Goal: Task Accomplishment & Management: Complete application form

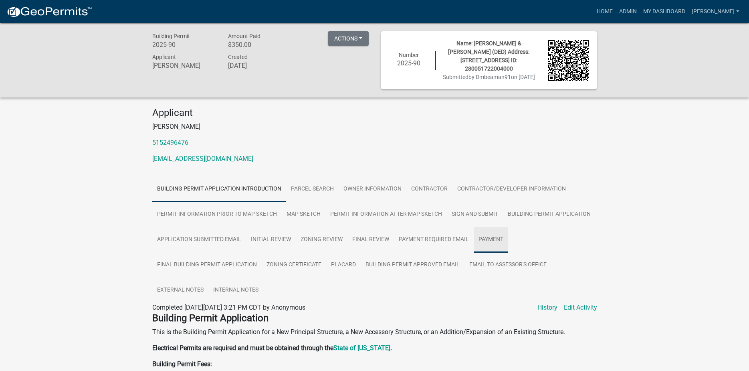
click at [488, 244] on link "Payment" at bounding box center [491, 240] width 34 height 26
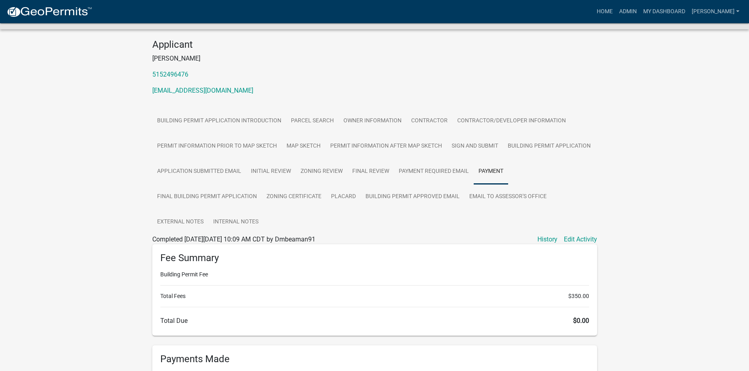
scroll to position [187, 0]
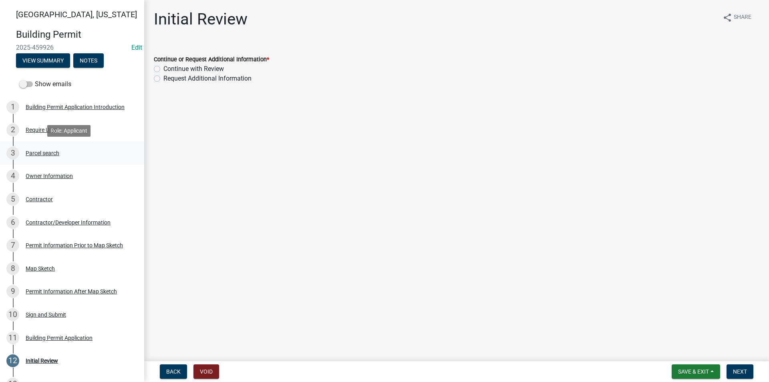
click at [53, 153] on div "Parcel search" at bounding box center [43, 153] width 34 height 6
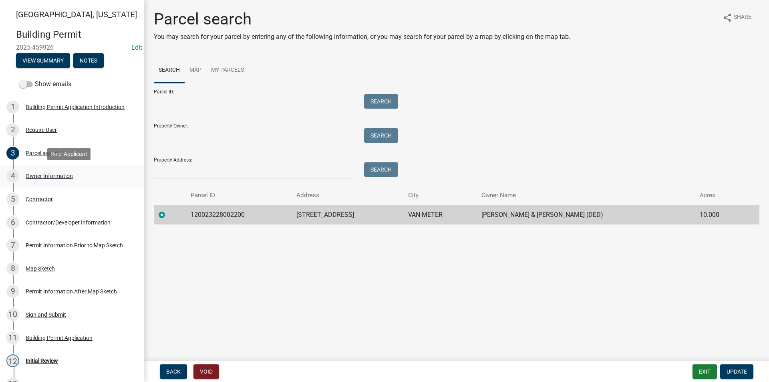
click at [57, 176] on div "Owner Information" at bounding box center [49, 176] width 47 height 6
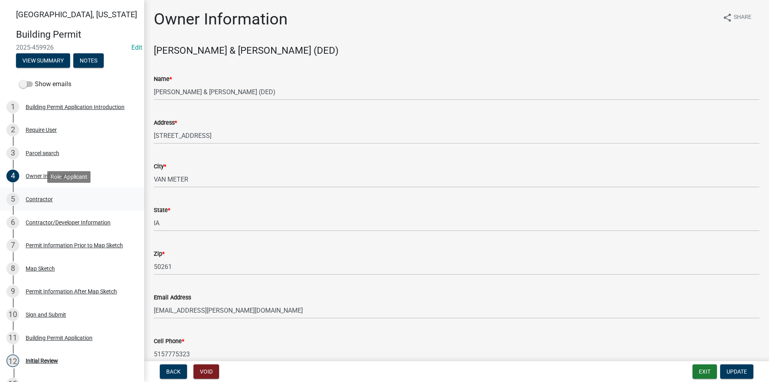
click at [50, 200] on div "Contractor" at bounding box center [39, 199] width 27 height 6
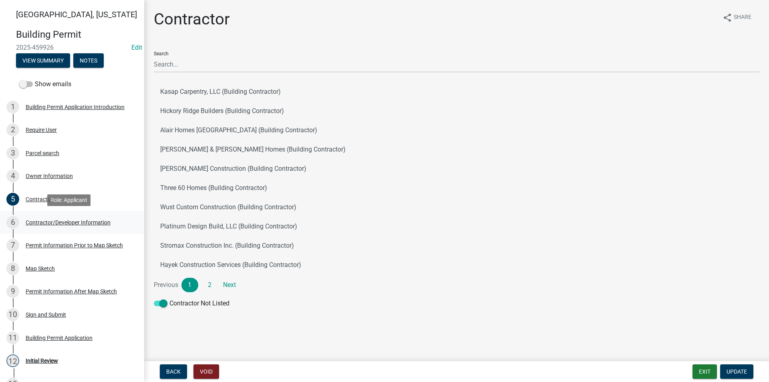
click at [51, 223] on div "Contractor/Developer Information" at bounding box center [68, 223] width 85 height 6
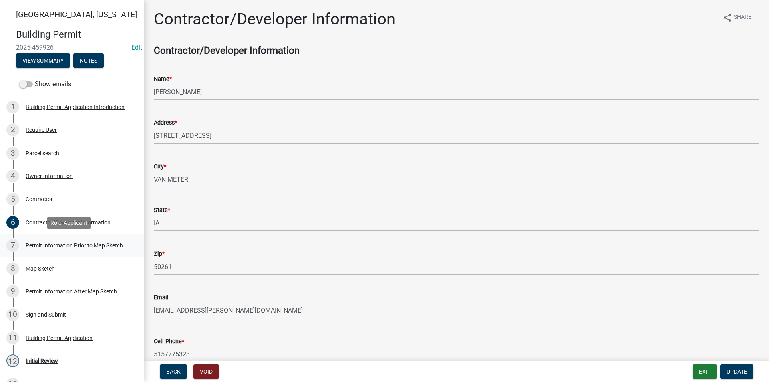
click at [57, 240] on div "7 Permit Information Prior to Map Sketch" at bounding box center [68, 245] width 125 height 13
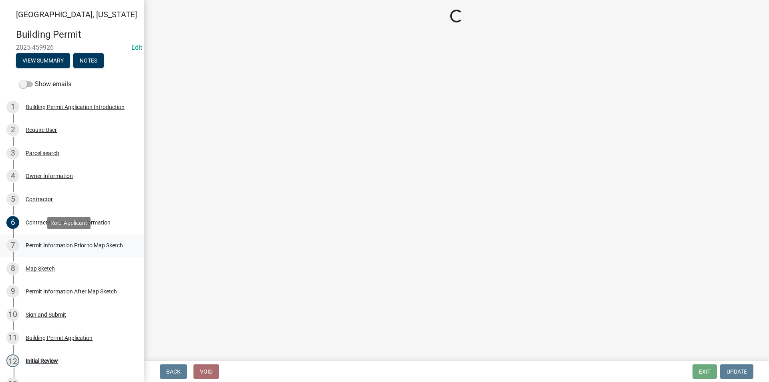
select select "6b2626da-78ea-4ec6-8513-ccc18f4ad425"
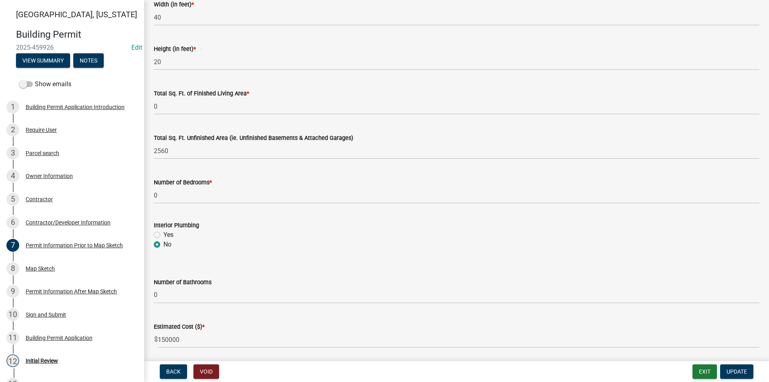
scroll to position [509, 0]
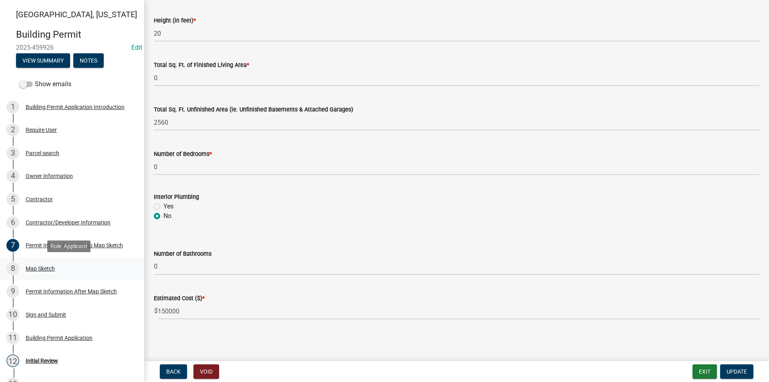
click at [55, 265] on div "8 Map Sketch" at bounding box center [68, 268] width 125 height 13
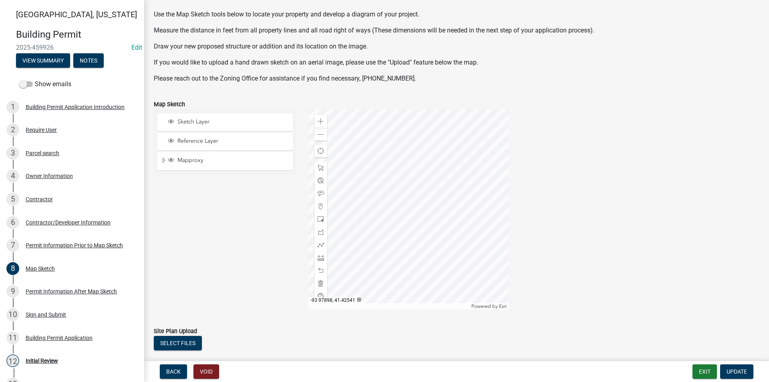
scroll to position [113, 0]
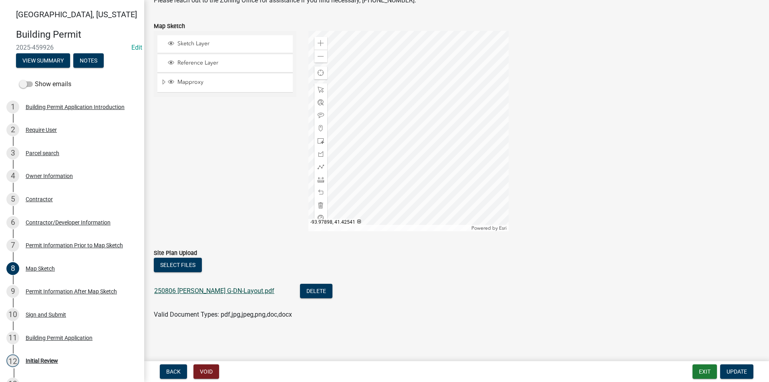
click at [191, 291] on link "250806 CABALKA G-DN-Layout.pdf" at bounding box center [214, 291] width 120 height 8
click at [318, 42] on span at bounding box center [321, 43] width 6 height 6
click at [60, 291] on div "Permit Information After Map Sketch" at bounding box center [71, 292] width 91 height 6
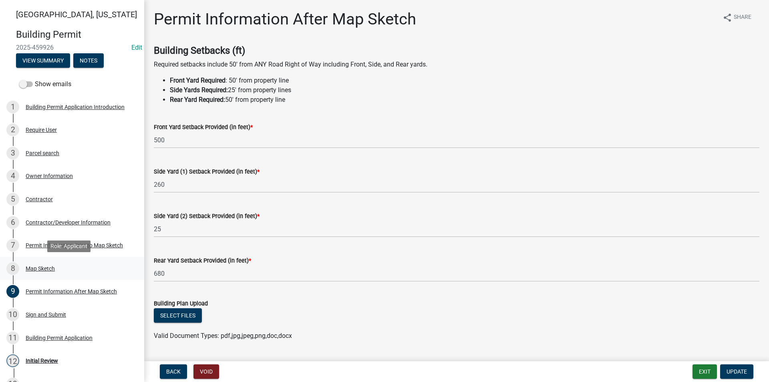
click at [50, 267] on div "Map Sketch" at bounding box center [40, 269] width 29 height 6
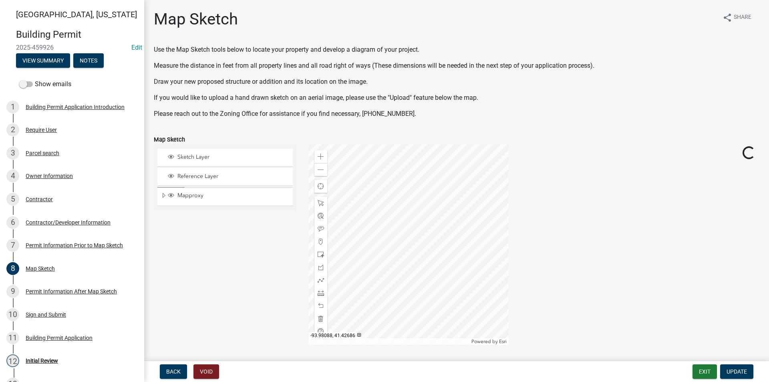
scroll to position [113, 0]
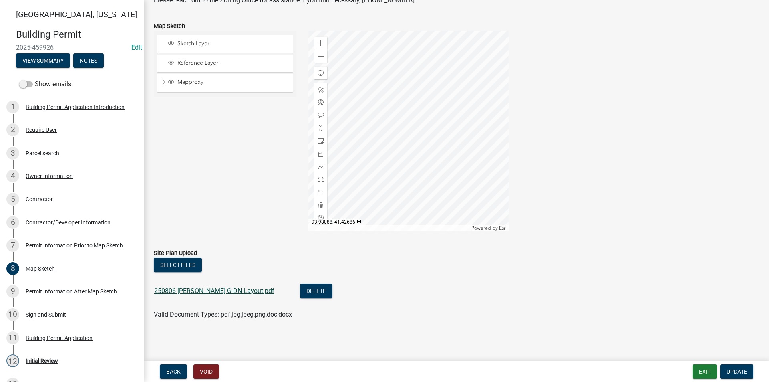
click at [232, 289] on link "250806 CABALKA G-DN-Layout.pdf" at bounding box center [214, 291] width 120 height 8
click at [320, 41] on span at bounding box center [321, 43] width 6 height 6
click at [380, 155] on div at bounding box center [409, 131] width 200 height 200
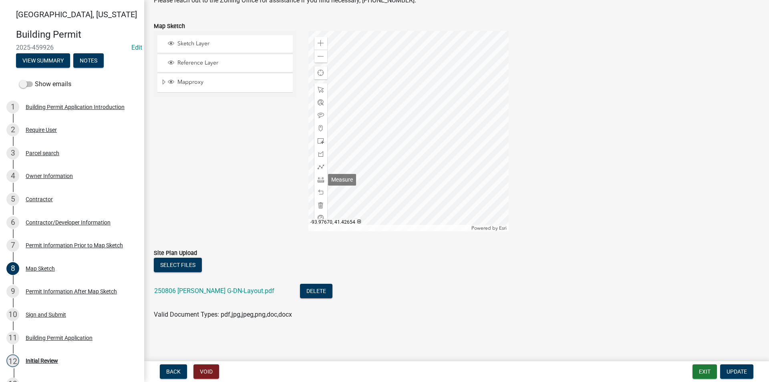
drag, startPoint x: 320, startPoint y: 180, endPoint x: 334, endPoint y: 182, distance: 14.5
click at [320, 180] on span at bounding box center [321, 179] width 6 height 6
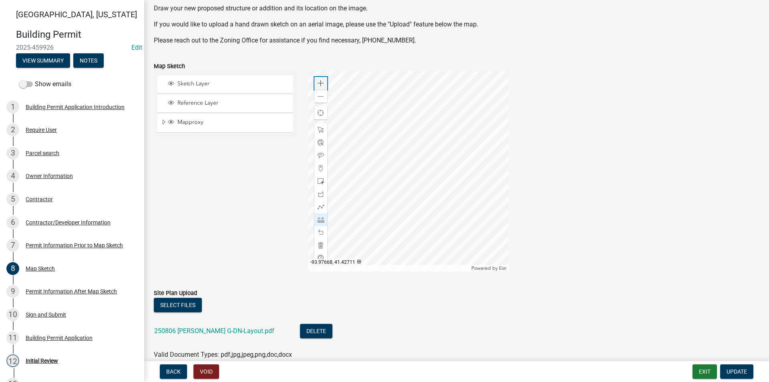
click at [318, 83] on span at bounding box center [321, 83] width 6 height 6
click at [397, 93] on div at bounding box center [409, 171] width 200 height 200
click at [430, 212] on div at bounding box center [409, 171] width 200 height 200
click at [430, 181] on div at bounding box center [409, 171] width 200 height 200
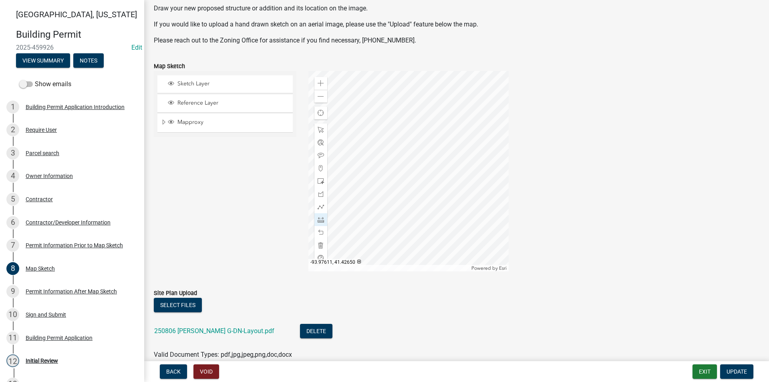
click at [430, 181] on div at bounding box center [409, 171] width 200 height 200
click at [371, 179] on div at bounding box center [409, 171] width 200 height 200
click at [445, 180] on div at bounding box center [409, 171] width 200 height 200
click at [445, 131] on div at bounding box center [409, 171] width 200 height 200
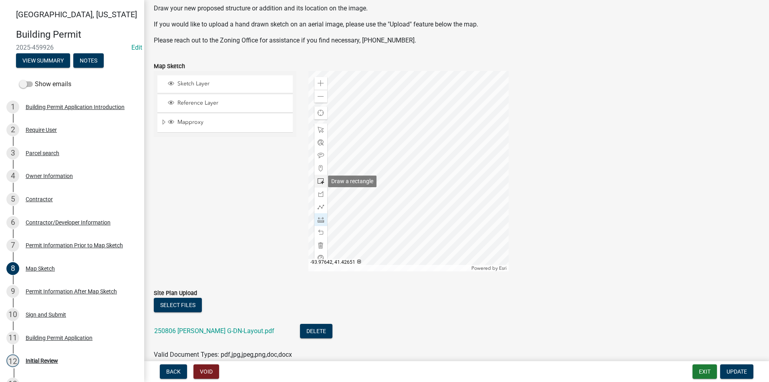
click at [323, 180] on div at bounding box center [321, 181] width 13 height 13
click at [371, 179] on div at bounding box center [409, 171] width 200 height 200
click at [320, 129] on span at bounding box center [321, 130] width 6 height 6
click at [442, 181] on div at bounding box center [409, 171] width 200 height 200
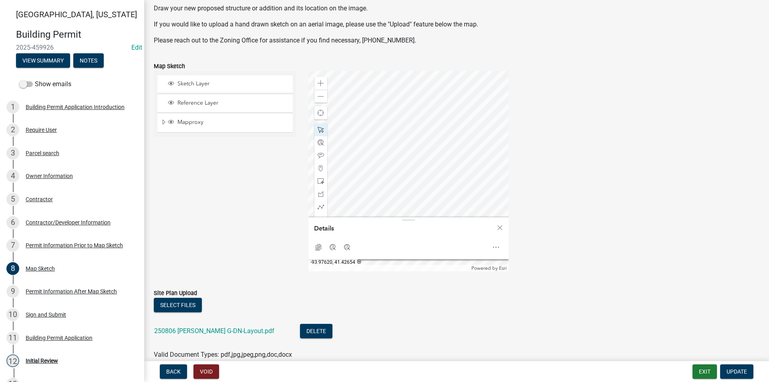
click at [398, 178] on div at bounding box center [409, 171] width 200 height 200
click at [418, 168] on div at bounding box center [409, 171] width 200 height 200
click at [318, 97] on span at bounding box center [321, 96] width 6 height 6
click at [502, 226] on div "Close" at bounding box center [500, 227] width 12 height 11
click at [406, 160] on div at bounding box center [409, 171] width 200 height 200
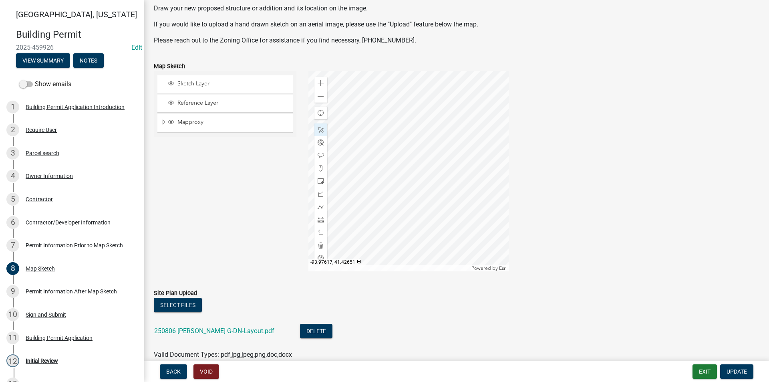
click at [408, 182] on div at bounding box center [409, 171] width 200 height 200
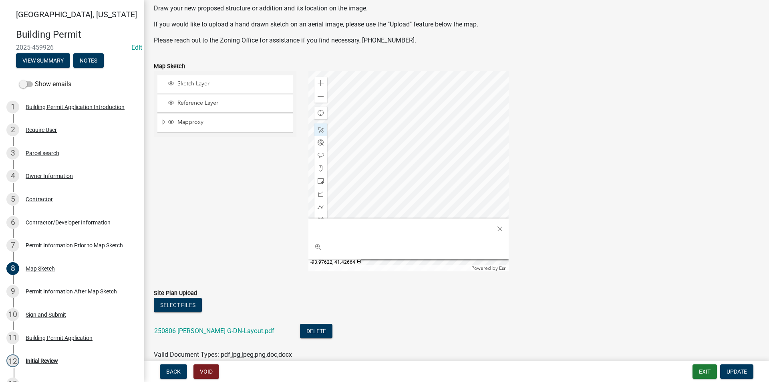
click at [400, 153] on div at bounding box center [409, 171] width 200 height 200
click at [425, 168] on div at bounding box center [409, 171] width 200 height 200
click at [410, 163] on div at bounding box center [409, 171] width 200 height 200
click at [500, 230] on span "Close" at bounding box center [500, 229] width 6 height 6
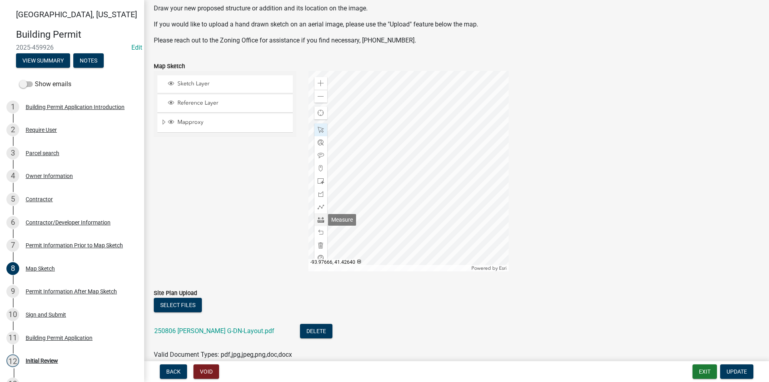
click at [320, 218] on span at bounding box center [321, 219] width 6 height 6
click at [381, 174] on div at bounding box center [409, 171] width 200 height 200
click at [319, 82] on span at bounding box center [321, 83] width 6 height 6
click at [355, 192] on div at bounding box center [409, 171] width 200 height 200
click at [356, 192] on div at bounding box center [409, 171] width 200 height 200
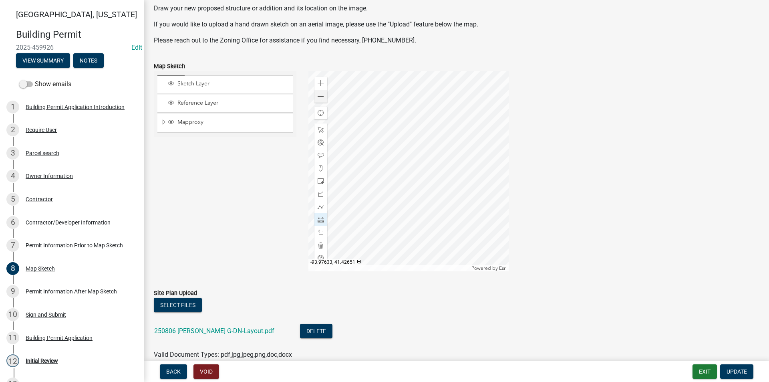
click at [356, 192] on div at bounding box center [409, 171] width 200 height 200
click at [321, 125] on div at bounding box center [321, 129] width 13 height 13
click at [353, 182] on div at bounding box center [409, 171] width 200 height 200
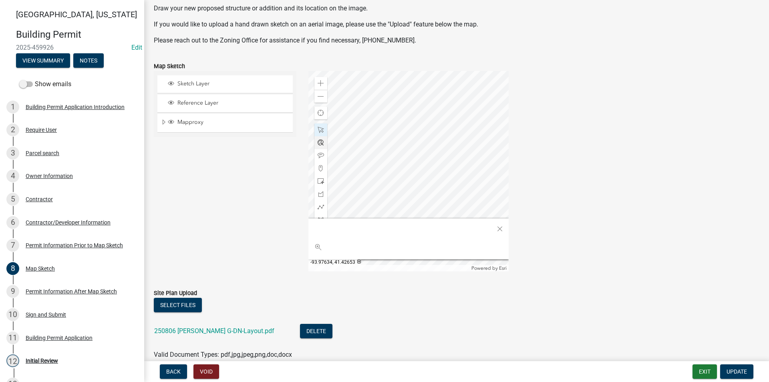
click at [353, 182] on div at bounding box center [409, 171] width 200 height 200
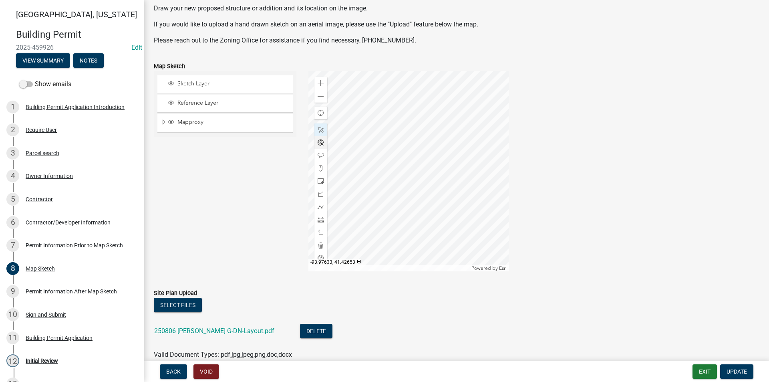
click at [355, 184] on div at bounding box center [409, 171] width 200 height 200
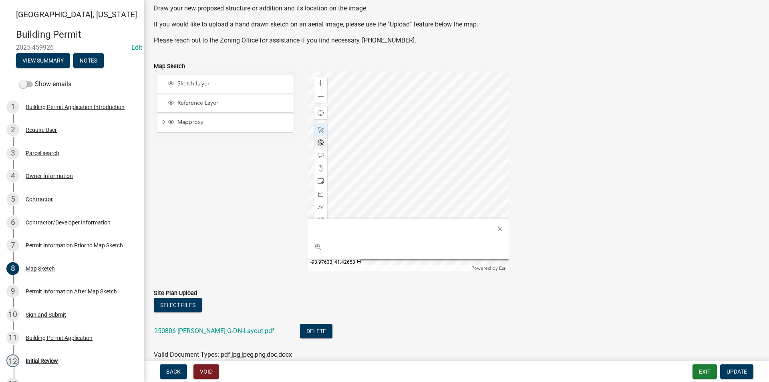
click at [355, 184] on div at bounding box center [409, 171] width 200 height 200
click at [355, 183] on div at bounding box center [409, 171] width 200 height 200
click at [359, 190] on div at bounding box center [409, 171] width 200 height 200
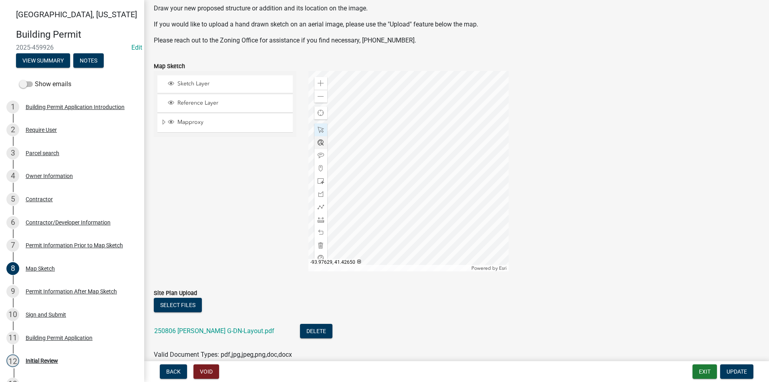
click at [368, 199] on div at bounding box center [409, 171] width 200 height 200
click at [736, 370] on span "Update" at bounding box center [737, 371] width 20 height 6
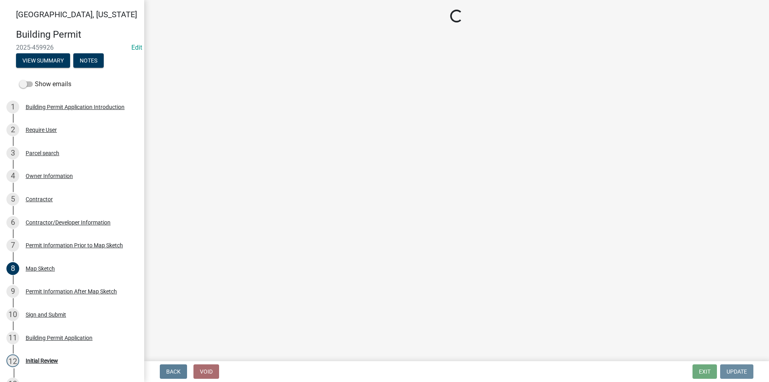
scroll to position [0, 0]
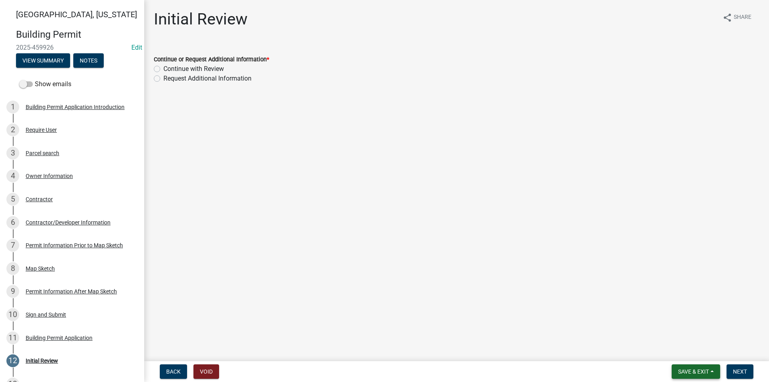
click at [699, 370] on span "Save & Exit" at bounding box center [693, 371] width 31 height 6
click at [680, 335] on button "Save" at bounding box center [688, 331] width 64 height 19
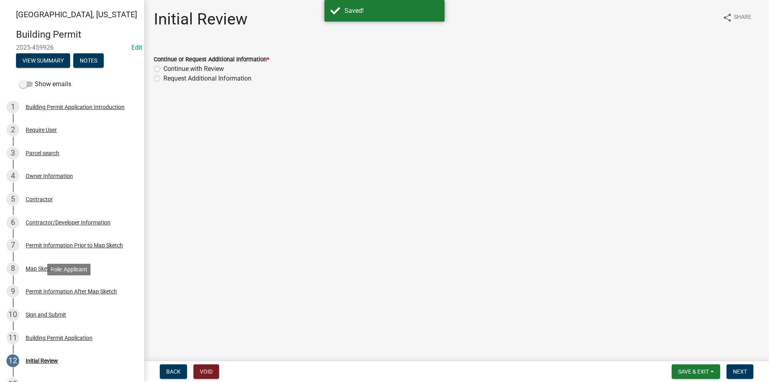
click at [87, 291] on div "Permit Information After Map Sketch" at bounding box center [71, 292] width 91 height 6
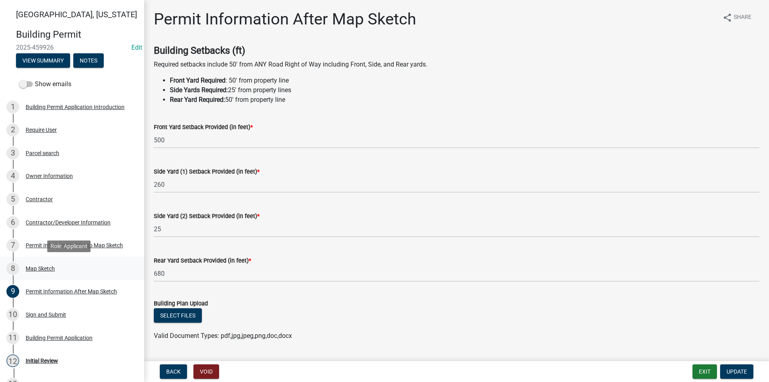
click at [47, 268] on div "Map Sketch" at bounding box center [40, 269] width 29 height 6
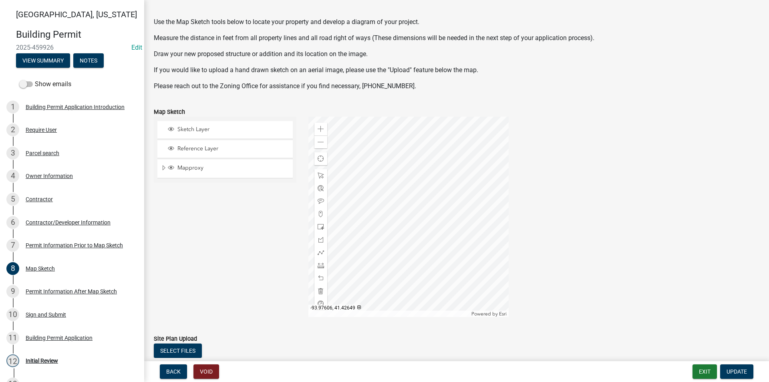
scroll to position [40, 0]
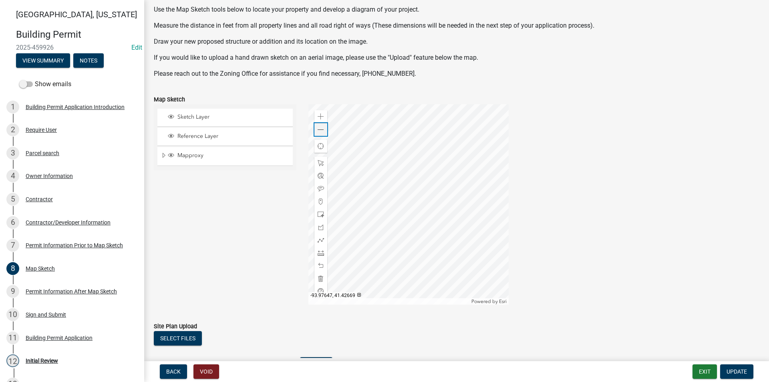
click at [319, 134] on div "Zoom out" at bounding box center [321, 129] width 13 height 13
click at [319, 254] on span at bounding box center [321, 253] width 6 height 6
click at [322, 158] on div at bounding box center [321, 163] width 13 height 13
click at [319, 253] on span at bounding box center [321, 253] width 6 height 6
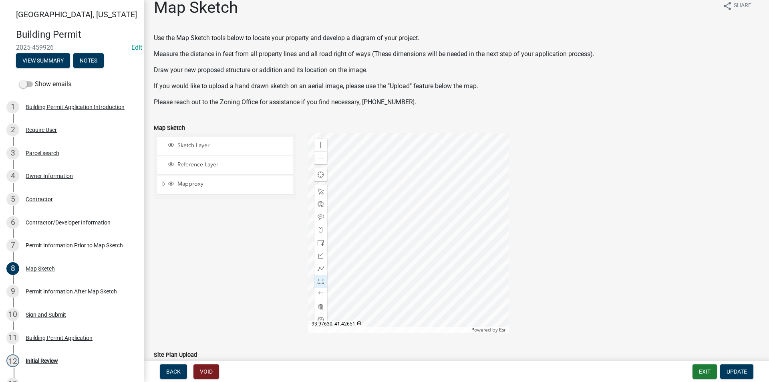
scroll to position [0, 0]
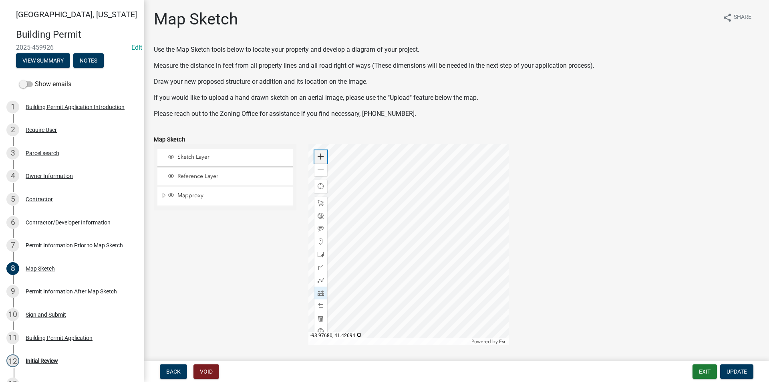
click at [320, 158] on span at bounding box center [321, 156] width 6 height 6
click at [368, 243] on div at bounding box center [409, 244] width 200 height 200
click at [444, 243] on div at bounding box center [409, 244] width 200 height 200
click at [444, 195] on div at bounding box center [409, 244] width 200 height 200
click at [393, 195] on div at bounding box center [409, 244] width 200 height 200
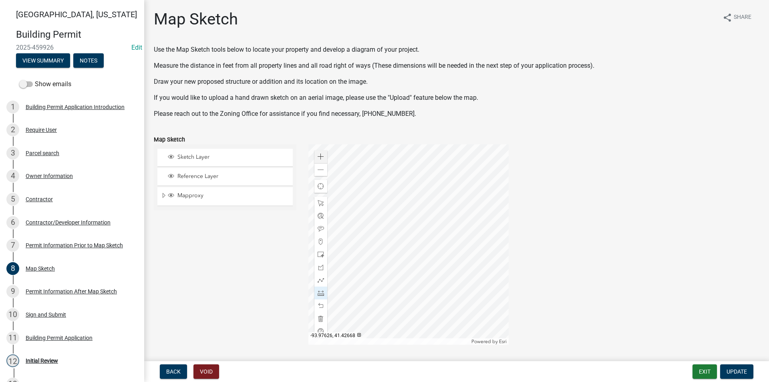
click at [393, 180] on div at bounding box center [409, 244] width 200 height 200
click at [322, 303] on span at bounding box center [321, 306] width 6 height 6
click at [393, 180] on div at bounding box center [409, 244] width 200 height 200
click at [458, 179] on div at bounding box center [409, 244] width 200 height 200
click at [460, 260] on div at bounding box center [409, 244] width 200 height 200
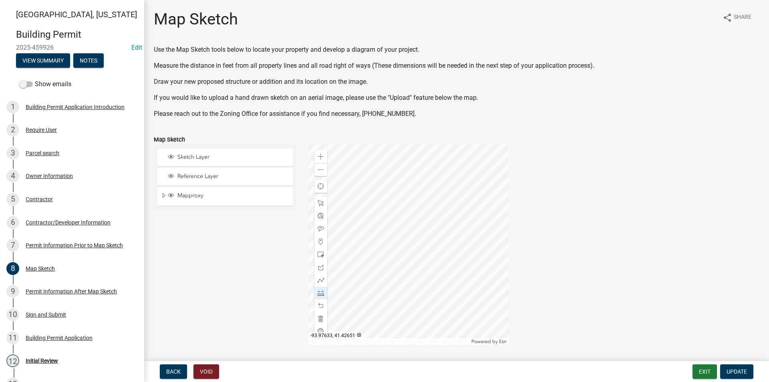
click at [370, 260] on div at bounding box center [409, 244] width 200 height 200
click at [368, 243] on div at bounding box center [409, 244] width 200 height 200
click at [322, 202] on span at bounding box center [321, 203] width 6 height 6
click at [453, 218] on div at bounding box center [409, 244] width 200 height 200
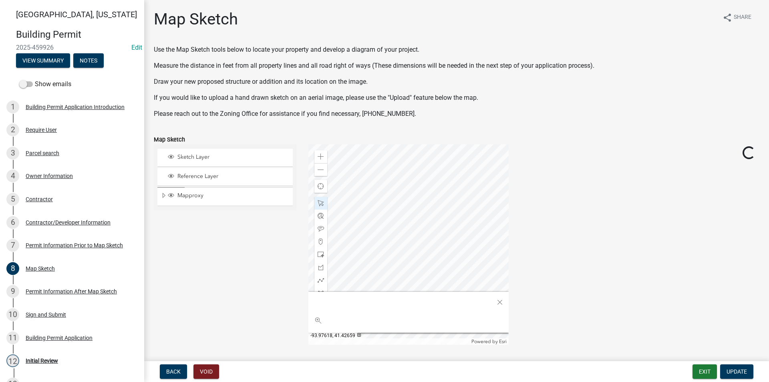
click at [368, 247] on div at bounding box center [409, 244] width 200 height 200
click at [409, 243] on div at bounding box center [409, 244] width 200 height 200
click at [415, 243] on div at bounding box center [409, 244] width 200 height 200
click at [373, 204] on div at bounding box center [409, 244] width 200 height 200
click at [439, 233] on div at bounding box center [409, 244] width 200 height 200
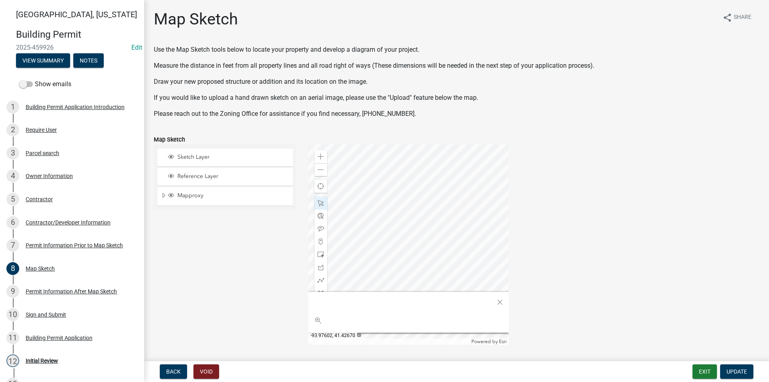
click at [457, 236] on div at bounding box center [409, 244] width 200 height 200
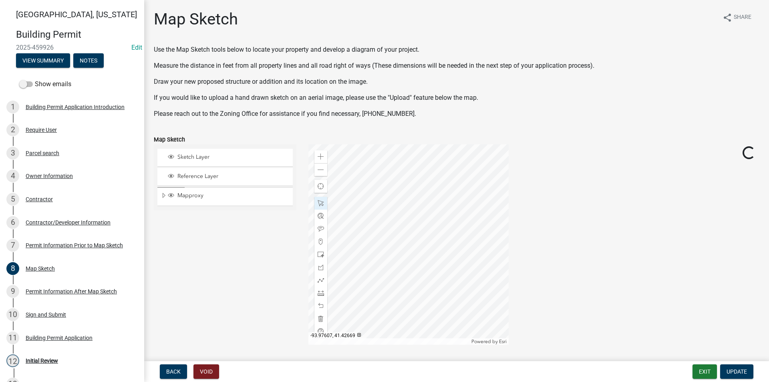
click at [438, 244] on div at bounding box center [409, 244] width 200 height 200
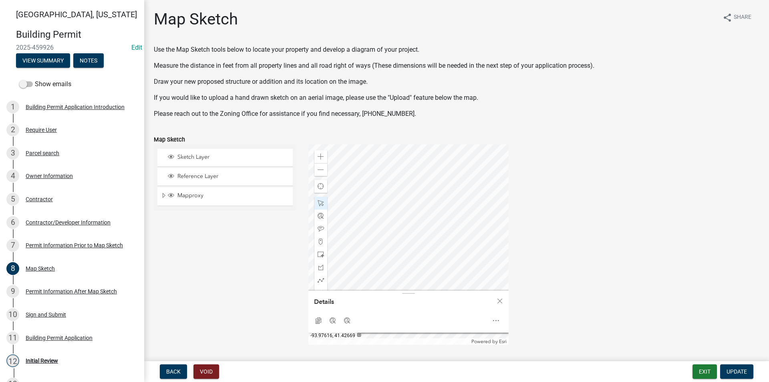
click at [406, 240] on div at bounding box center [409, 244] width 200 height 200
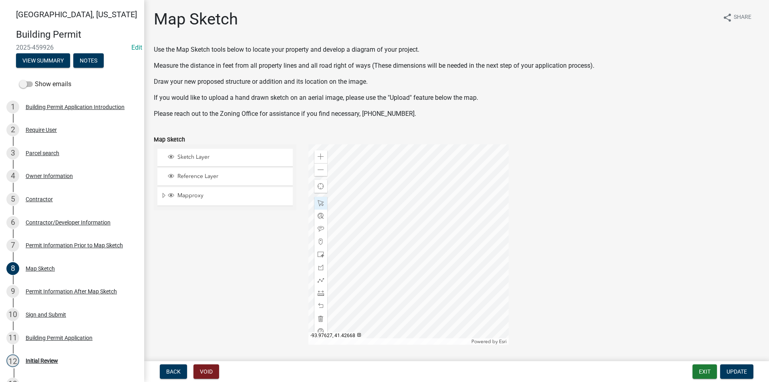
click at [371, 247] on div at bounding box center [409, 244] width 200 height 200
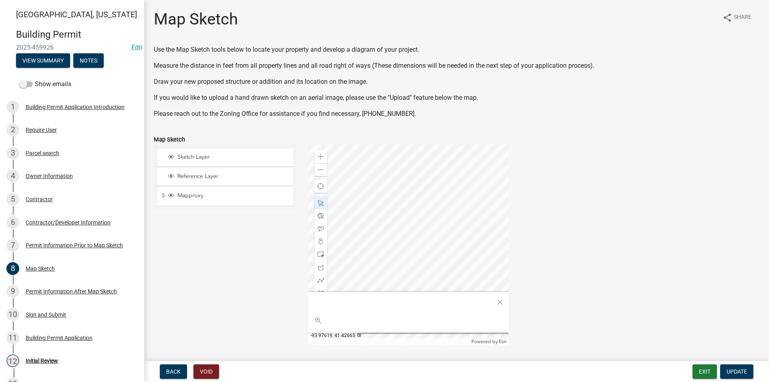
click at [400, 256] on div at bounding box center [409, 244] width 200 height 200
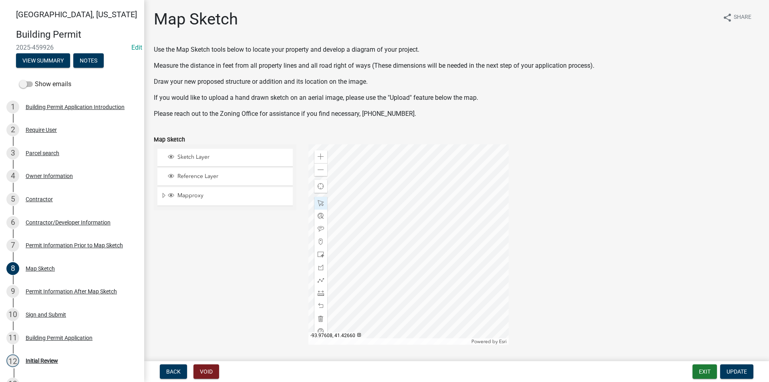
click at [438, 283] on div at bounding box center [409, 244] width 200 height 200
click at [429, 282] on div at bounding box center [409, 244] width 200 height 200
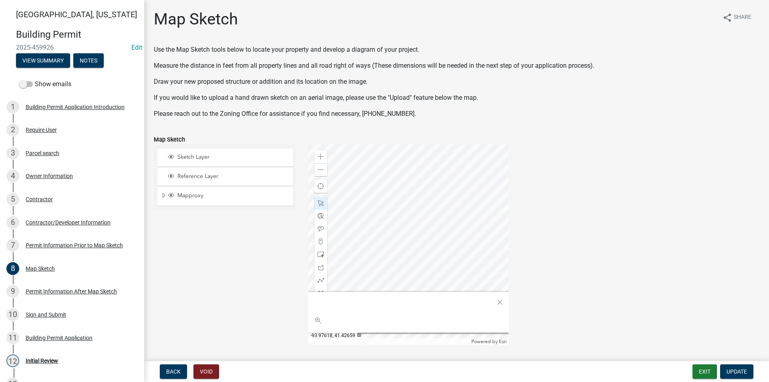
click at [401, 287] on div at bounding box center [409, 244] width 200 height 200
click at [497, 301] on span "Close" at bounding box center [500, 301] width 6 height 6
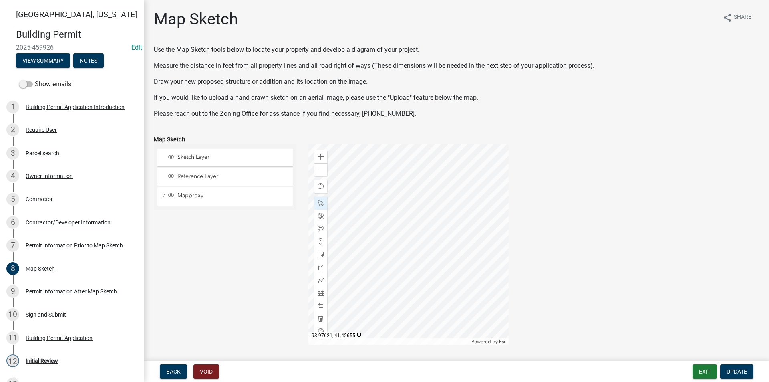
click at [390, 307] on div at bounding box center [409, 244] width 200 height 200
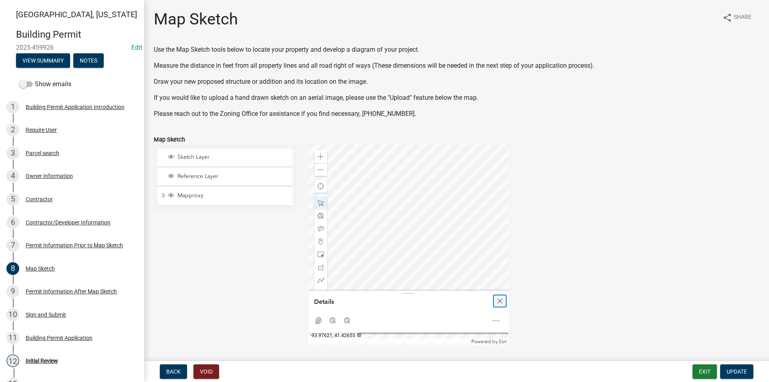
click at [501, 302] on span "Close" at bounding box center [500, 301] width 6 height 6
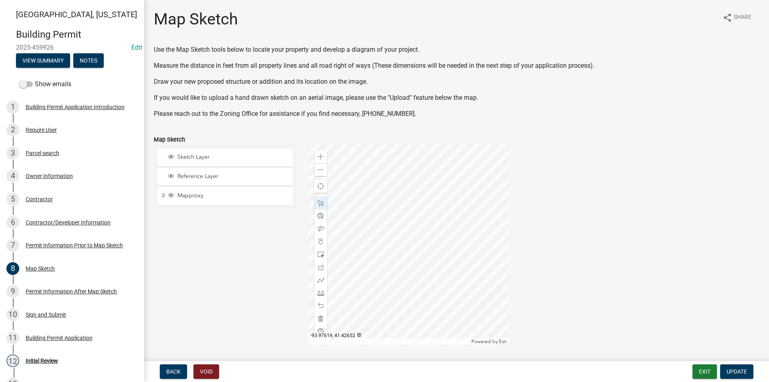
click at [397, 319] on div at bounding box center [409, 244] width 200 height 200
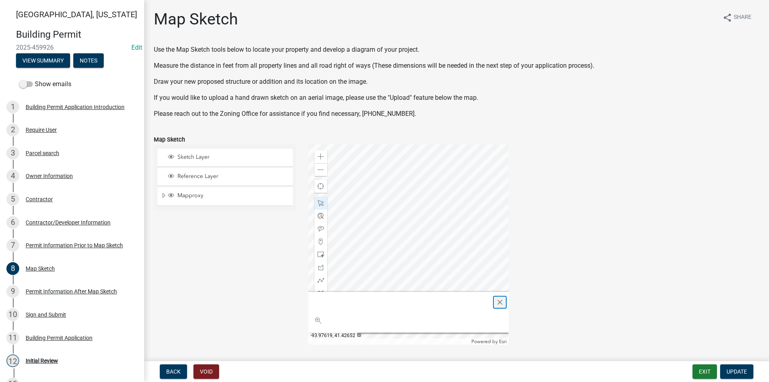
click at [502, 303] on div "Close" at bounding box center [500, 302] width 12 height 11
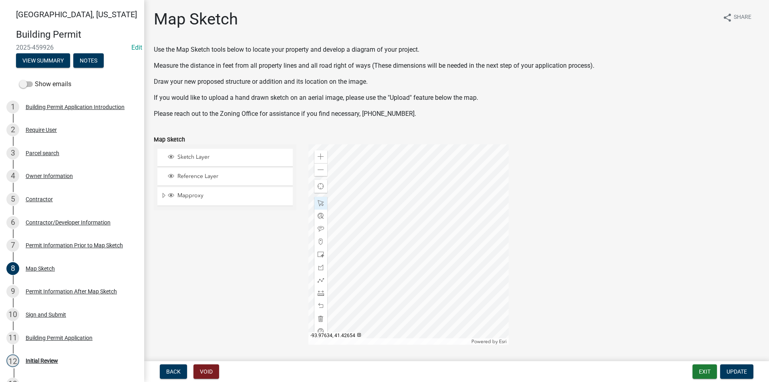
click at [348, 312] on div at bounding box center [409, 244] width 200 height 200
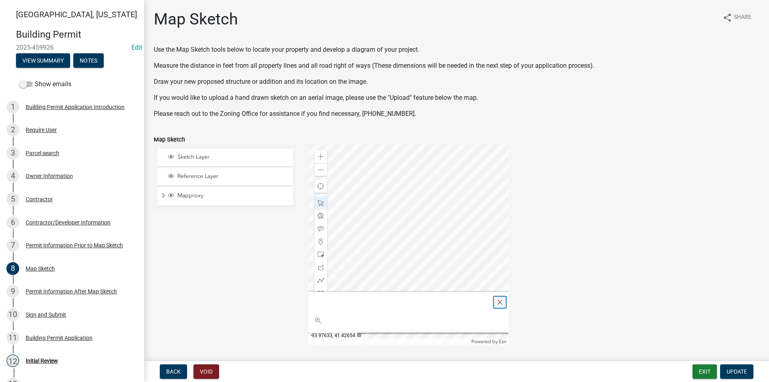
click at [497, 304] on span "Close" at bounding box center [500, 302] width 6 height 6
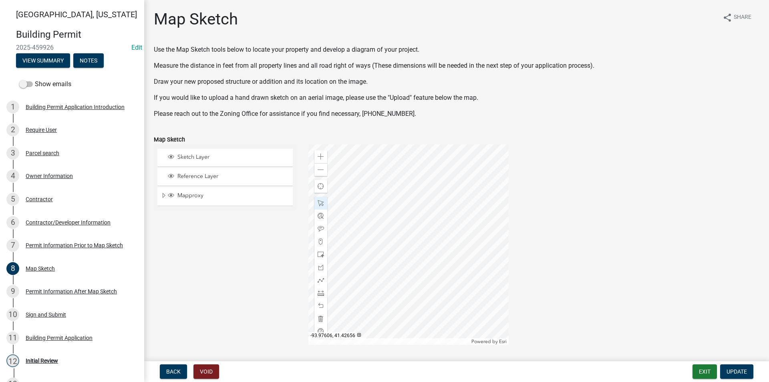
click at [441, 261] on div at bounding box center [409, 244] width 200 height 200
click at [319, 293] on span at bounding box center [321, 293] width 6 height 6
click at [422, 289] on div at bounding box center [409, 244] width 200 height 200
click at [422, 274] on div at bounding box center [409, 244] width 200 height 200
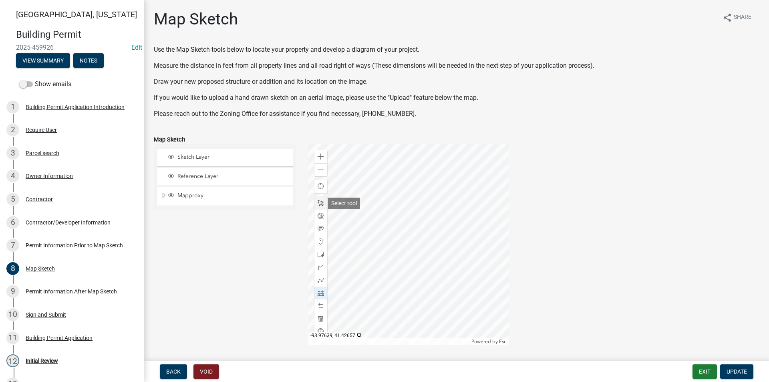
click at [319, 202] on span at bounding box center [321, 203] width 6 height 6
click at [370, 248] on div at bounding box center [409, 244] width 200 height 200
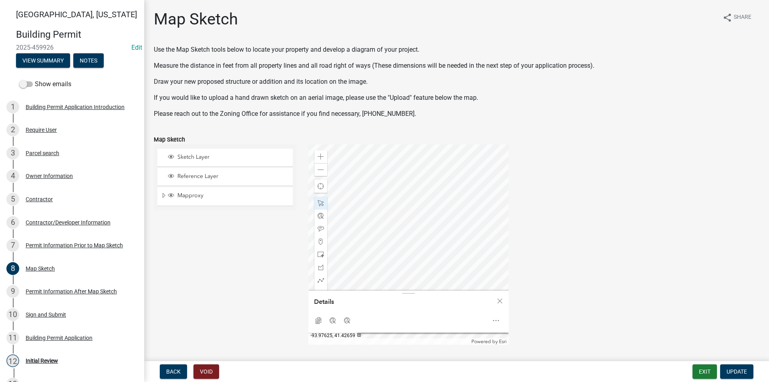
click at [375, 250] on div at bounding box center [409, 244] width 200 height 200
click at [443, 247] on div at bounding box center [409, 244] width 200 height 200
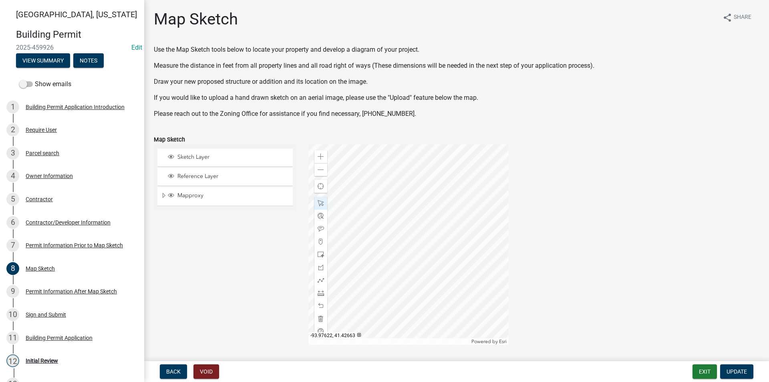
click at [386, 232] on div at bounding box center [409, 244] width 200 height 200
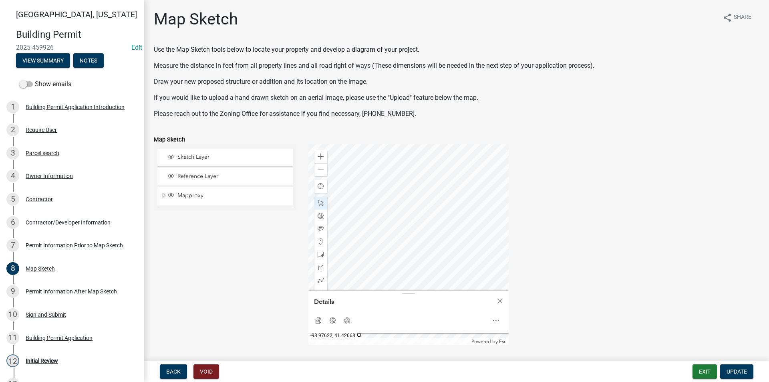
click at [384, 230] on div at bounding box center [409, 244] width 200 height 200
click at [410, 250] on div at bounding box center [409, 244] width 200 height 200
click at [412, 249] on div at bounding box center [409, 244] width 200 height 200
click at [442, 251] on div at bounding box center [409, 244] width 200 height 200
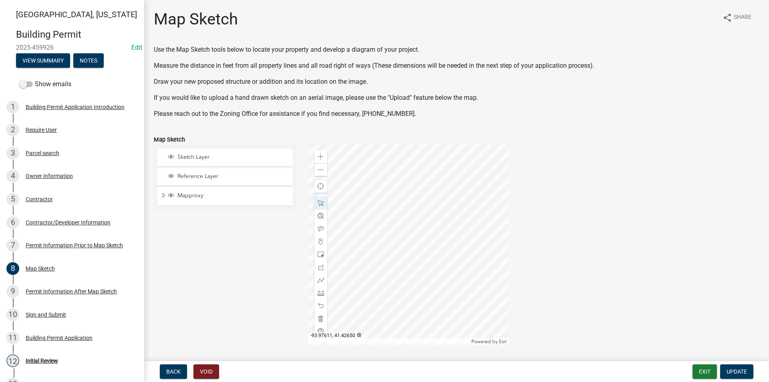
click at [422, 292] on div at bounding box center [409, 244] width 200 height 200
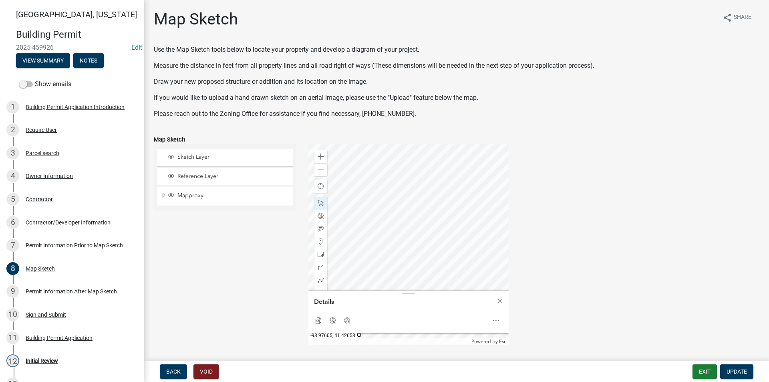
click at [443, 277] on div at bounding box center [409, 244] width 200 height 200
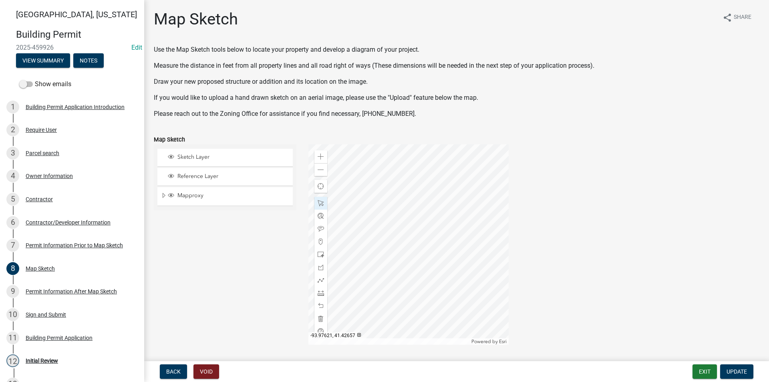
click at [389, 258] on div at bounding box center [409, 244] width 200 height 200
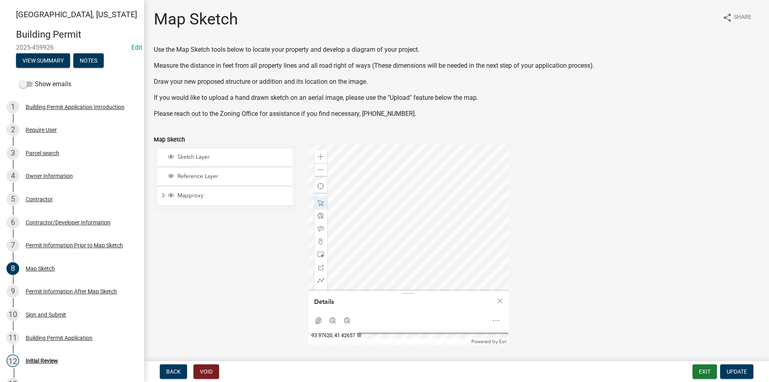
click at [390, 257] on div at bounding box center [409, 244] width 200 height 200
click at [461, 269] on div at bounding box center [409, 244] width 200 height 200
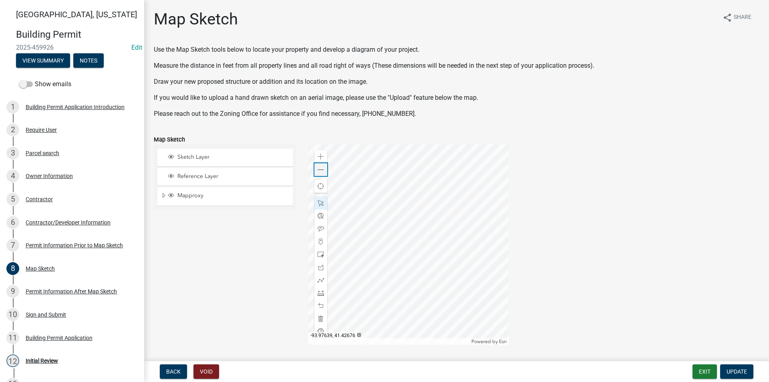
click at [321, 171] on span at bounding box center [321, 170] width 6 height 6
click at [321, 293] on span at bounding box center [321, 293] width 6 height 6
click at [319, 152] on div "Zoom in" at bounding box center [321, 156] width 13 height 13
click at [422, 224] on div at bounding box center [409, 244] width 200 height 200
click at [320, 169] on span at bounding box center [321, 170] width 6 height 6
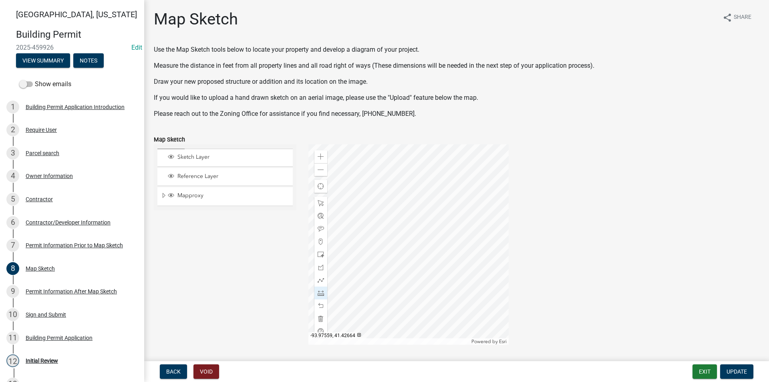
click at [369, 235] on div at bounding box center [409, 244] width 200 height 200
click at [396, 234] on div at bounding box center [409, 244] width 200 height 200
click at [402, 231] on div at bounding box center [409, 244] width 200 height 200
click at [488, 230] on div at bounding box center [409, 244] width 200 height 200
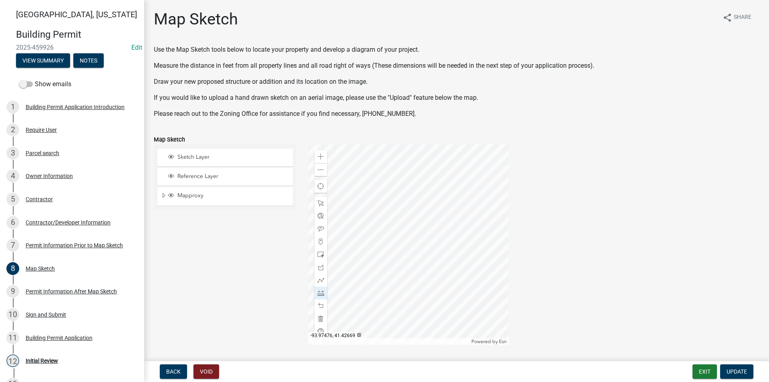
click at [509, 216] on div at bounding box center [409, 244] width 200 height 200
click at [438, 232] on div "Zoom in Zoom out Find my location Powered by Esri" at bounding box center [409, 244] width 200 height 200
drag, startPoint x: 324, startPoint y: 235, endPoint x: 513, endPoint y: 230, distance: 188.8
click at [509, 230] on div at bounding box center [409, 244] width 200 height 200
click at [398, 220] on div at bounding box center [409, 244] width 200 height 200
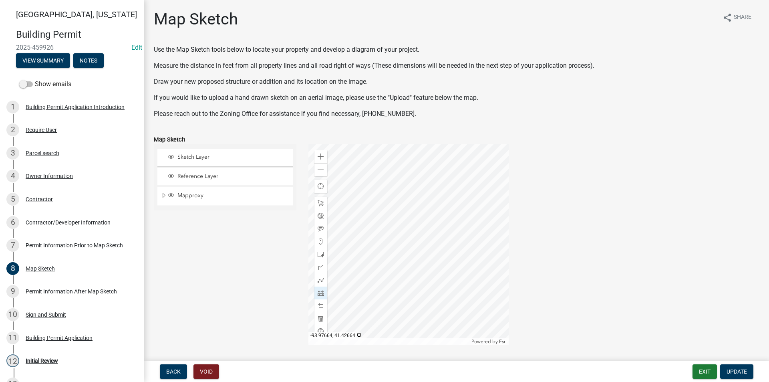
click at [470, 218] on div at bounding box center [409, 244] width 200 height 200
click at [480, 217] on div at bounding box center [409, 244] width 200 height 200
click at [467, 217] on div at bounding box center [409, 244] width 200 height 200
click at [464, 216] on div at bounding box center [409, 244] width 200 height 200
click at [392, 218] on div at bounding box center [409, 244] width 200 height 200
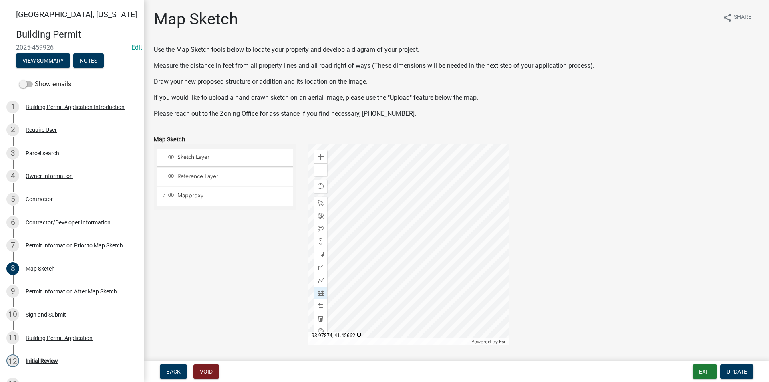
click at [392, 218] on div at bounding box center [409, 244] width 200 height 200
click at [314, 239] on div at bounding box center [409, 244] width 200 height 200
click at [324, 236] on div at bounding box center [409, 244] width 200 height 200
click at [335, 242] on div at bounding box center [409, 244] width 200 height 200
click at [381, 227] on div at bounding box center [409, 244] width 200 height 200
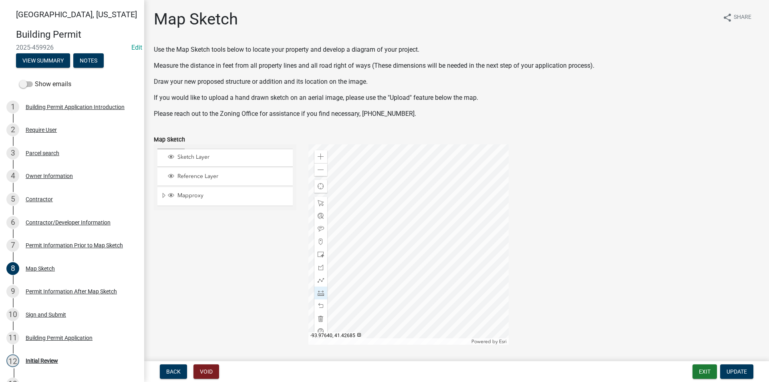
click at [375, 283] on div at bounding box center [409, 244] width 200 height 200
click at [386, 168] on div at bounding box center [409, 244] width 200 height 200
click at [319, 203] on span at bounding box center [321, 203] width 6 height 6
click at [441, 253] on div at bounding box center [409, 244] width 200 height 200
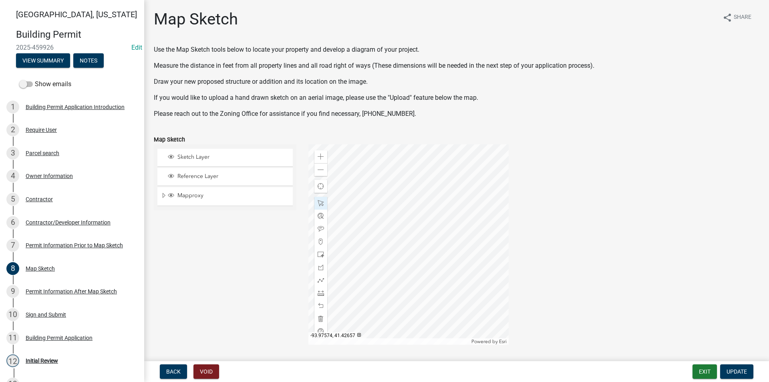
click at [483, 287] on div at bounding box center [409, 244] width 200 height 200
click at [509, 213] on div at bounding box center [409, 244] width 200 height 200
click at [309, 211] on div at bounding box center [409, 244] width 200 height 200
click at [391, 269] on div at bounding box center [409, 244] width 200 height 200
click at [737, 370] on span "Update" at bounding box center [737, 371] width 20 height 6
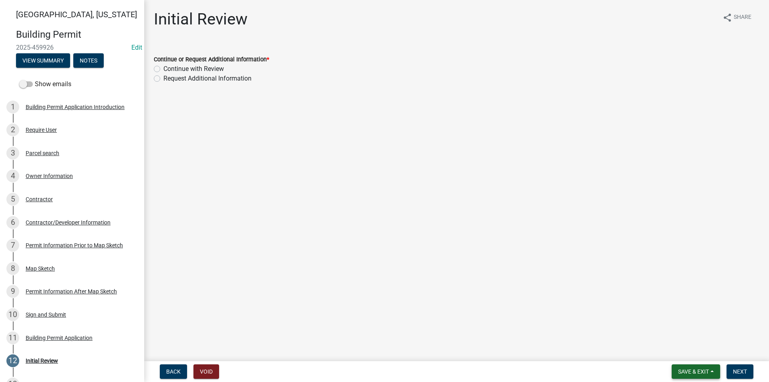
click at [681, 370] on span "Save & Exit" at bounding box center [693, 371] width 31 height 6
click at [666, 329] on button "Save" at bounding box center [688, 331] width 64 height 19
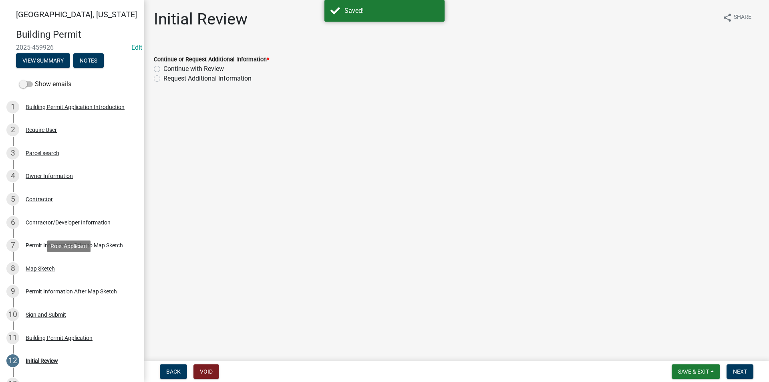
click at [39, 271] on div "Map Sketch" at bounding box center [40, 269] width 29 height 6
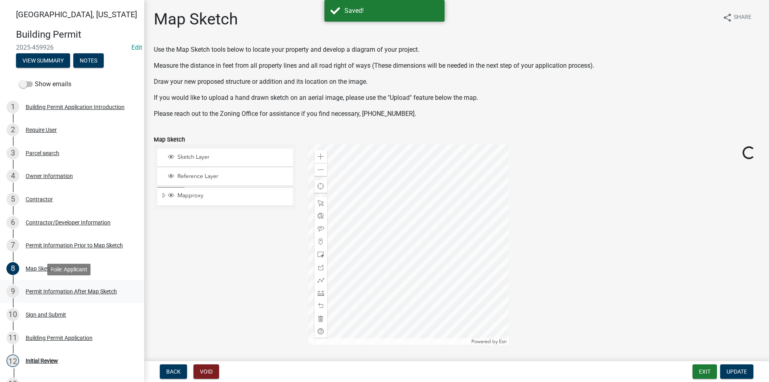
click at [51, 289] on div "Permit Information After Map Sketch" at bounding box center [71, 292] width 91 height 6
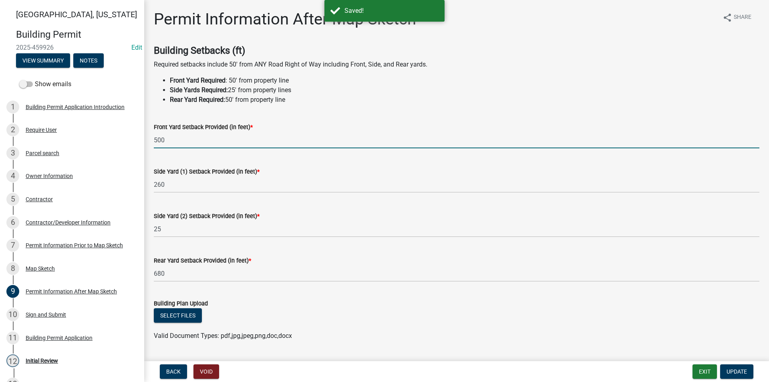
drag, startPoint x: 168, startPoint y: 141, endPoint x: 143, endPoint y: 139, distance: 24.2
click at [143, 139] on div "Madison County, Iowa Building Permit 2025-459926 Edit View Summary Notes Show e…" at bounding box center [384, 191] width 769 height 382
type input "547"
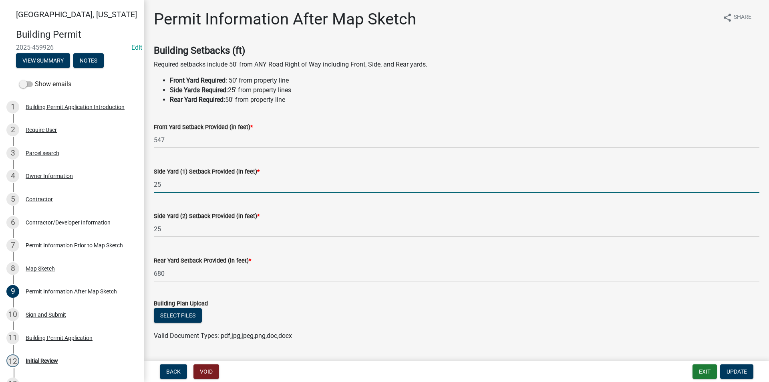
type input "25"
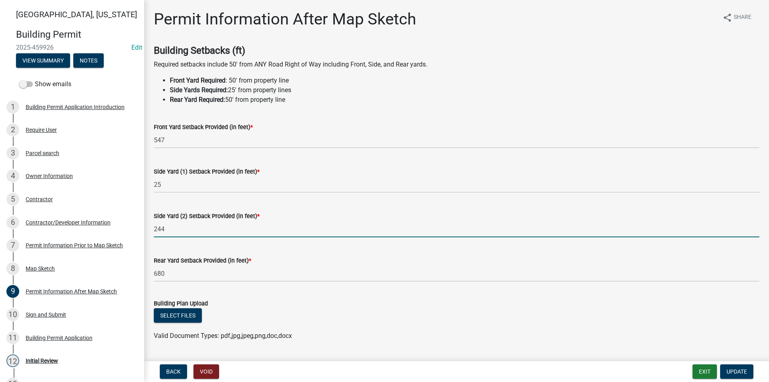
type input "244"
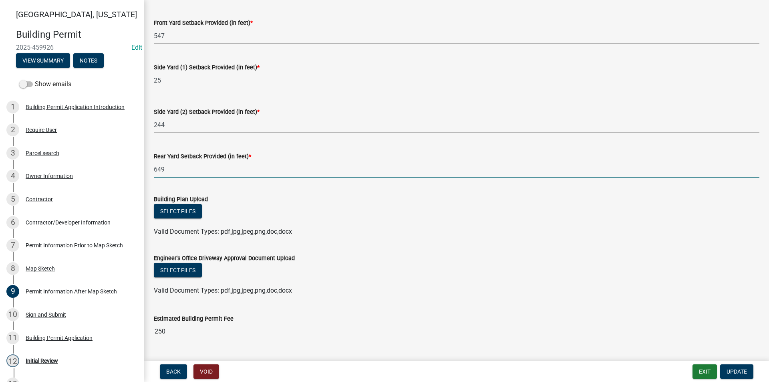
scroll to position [120, 0]
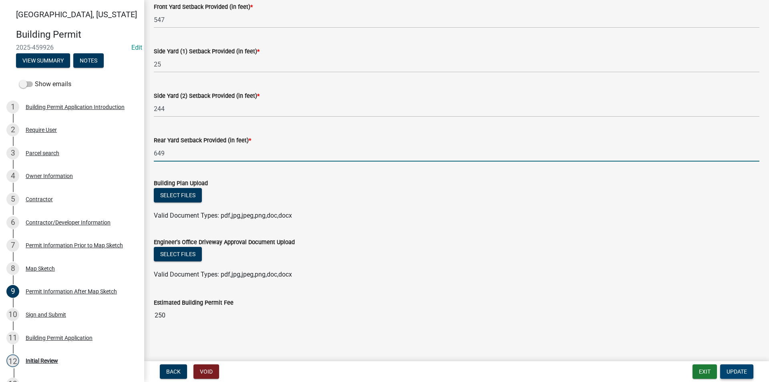
type input "649"
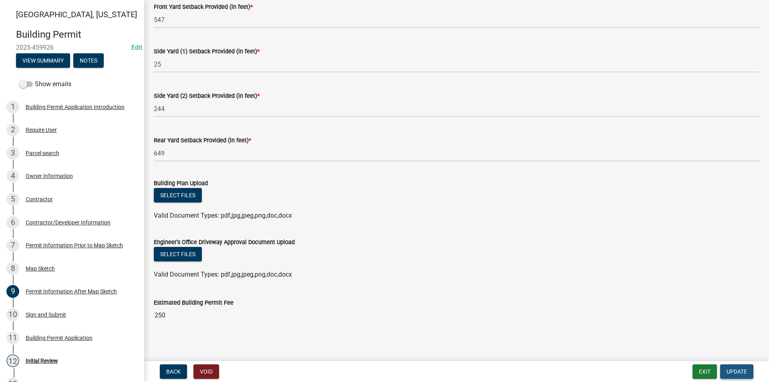
click at [736, 369] on span "Update" at bounding box center [737, 371] width 20 height 6
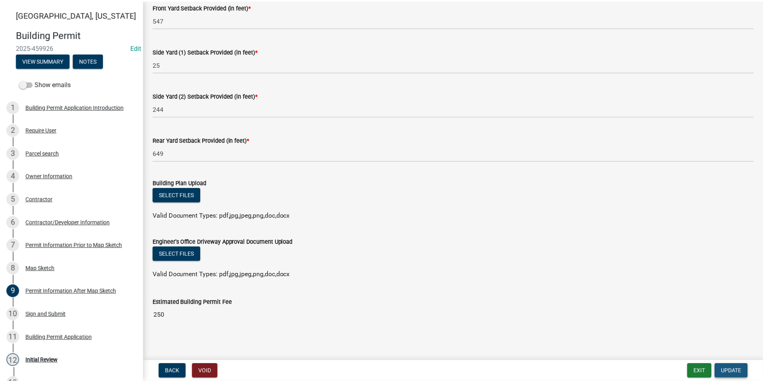
scroll to position [0, 0]
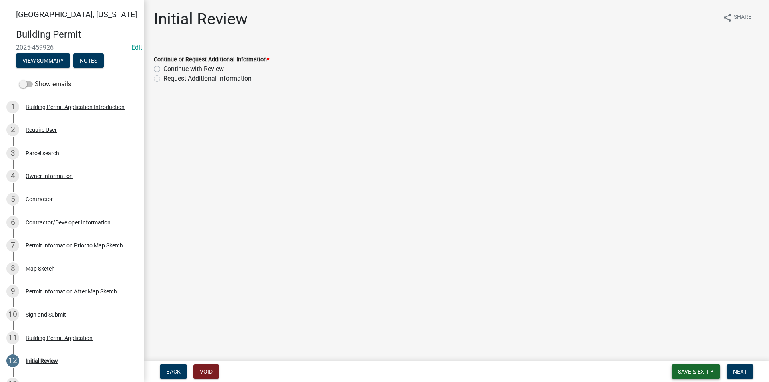
click at [698, 369] on span "Save & Exit" at bounding box center [693, 371] width 31 height 6
click at [675, 334] on button "Save" at bounding box center [688, 331] width 64 height 19
click at [46, 286] on div "9 Permit Information After Map Sketch" at bounding box center [68, 291] width 125 height 13
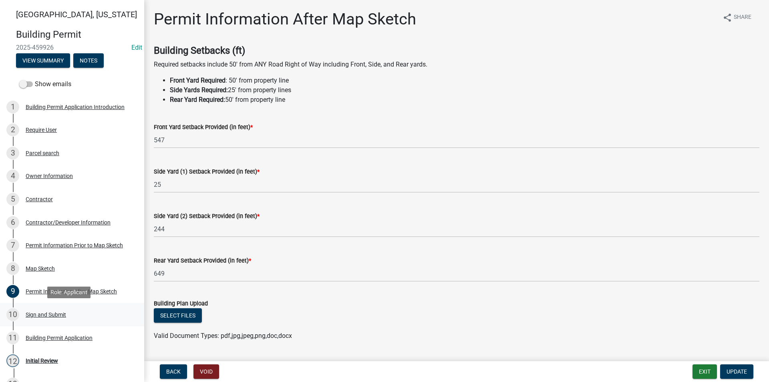
click at [54, 313] on div "Sign and Submit" at bounding box center [46, 315] width 40 height 6
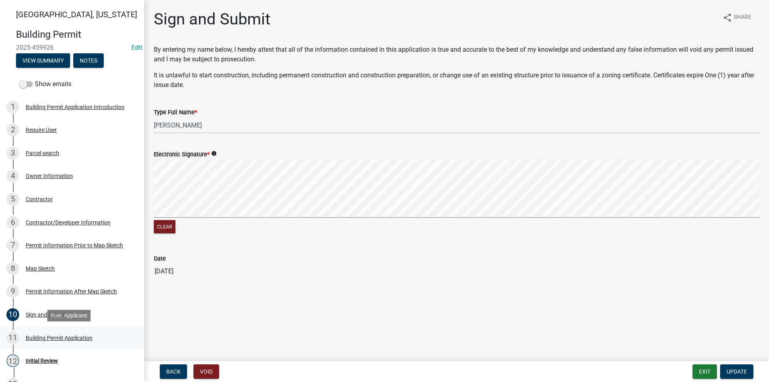
click at [56, 341] on div "Building Permit Application" at bounding box center [59, 338] width 67 height 6
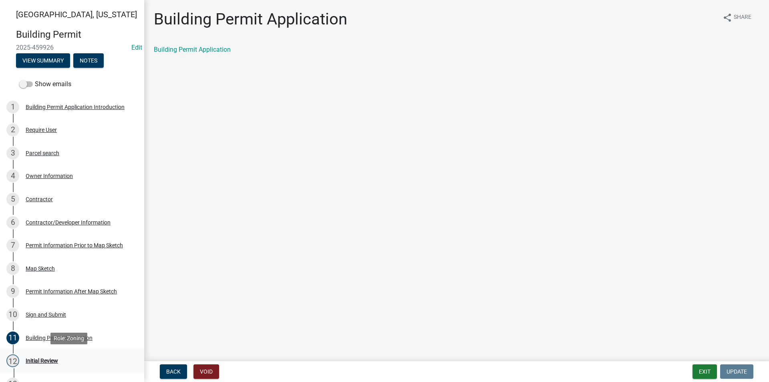
click at [52, 361] on div "Initial Review" at bounding box center [42, 361] width 32 height 6
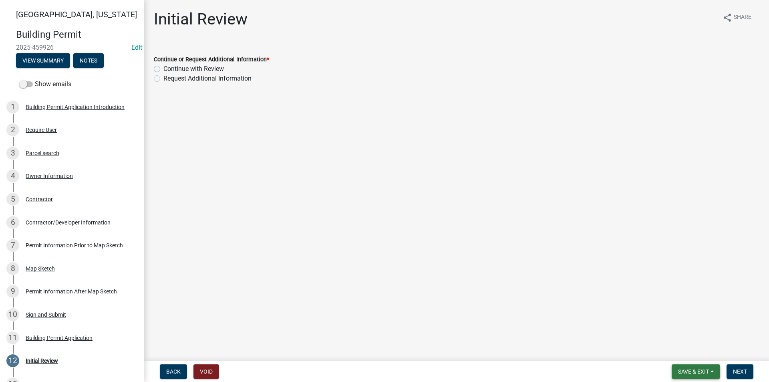
click at [693, 370] on span "Save & Exit" at bounding box center [693, 371] width 31 height 6
click at [679, 351] on button "Save & Exit" at bounding box center [688, 350] width 64 height 19
click at [48, 196] on div "Contractor" at bounding box center [39, 199] width 27 height 6
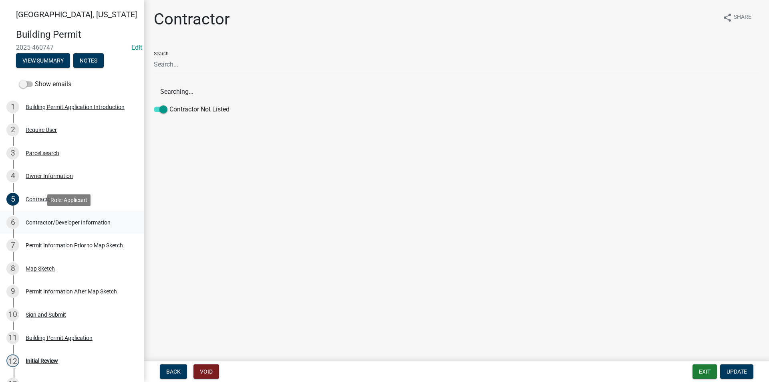
click at [57, 222] on div "Contractor/Developer Information" at bounding box center [68, 223] width 85 height 6
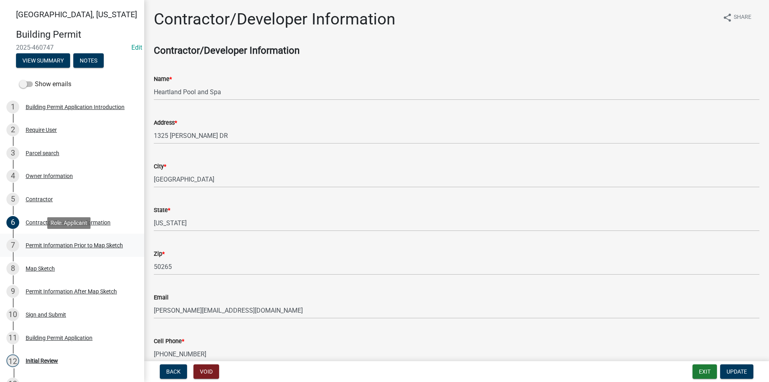
click at [61, 243] on div "Permit Information Prior to Map Sketch" at bounding box center [74, 245] width 97 height 6
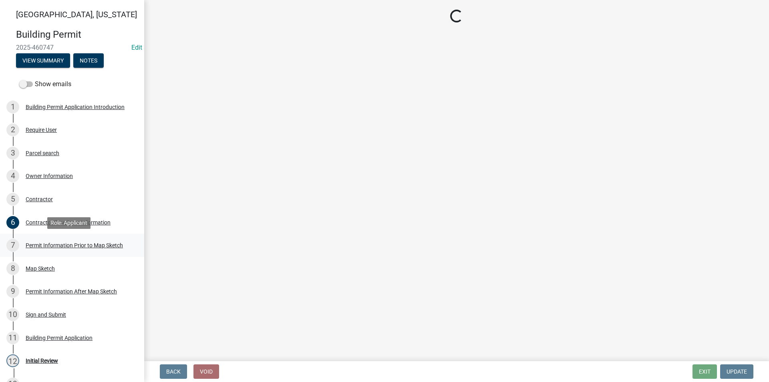
select select "6b2626da-78ea-4ec6-8513-ccc18f4ad425"
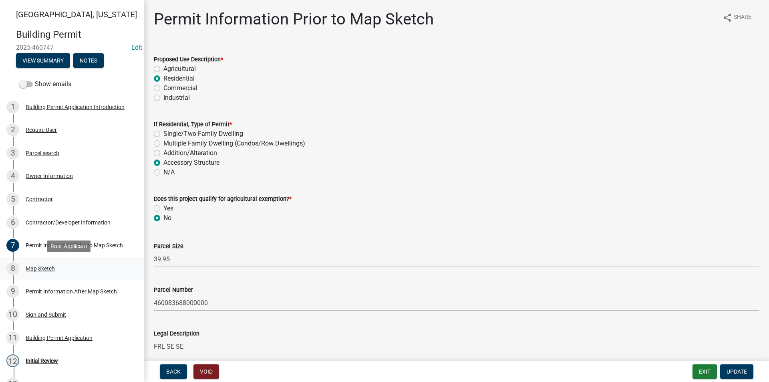
click at [56, 266] on div "8 Map Sketch" at bounding box center [68, 268] width 125 height 13
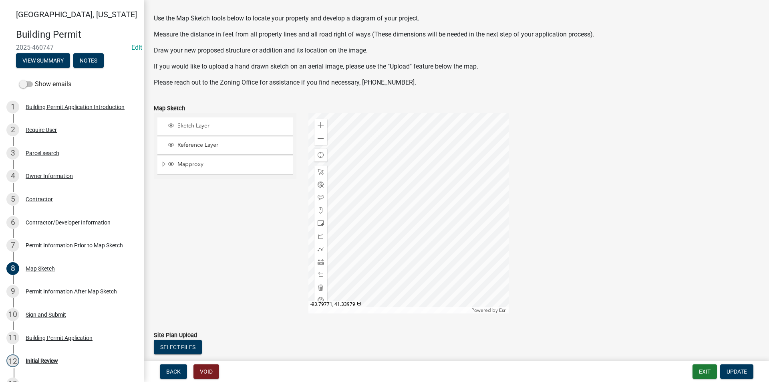
scroll to position [84, 0]
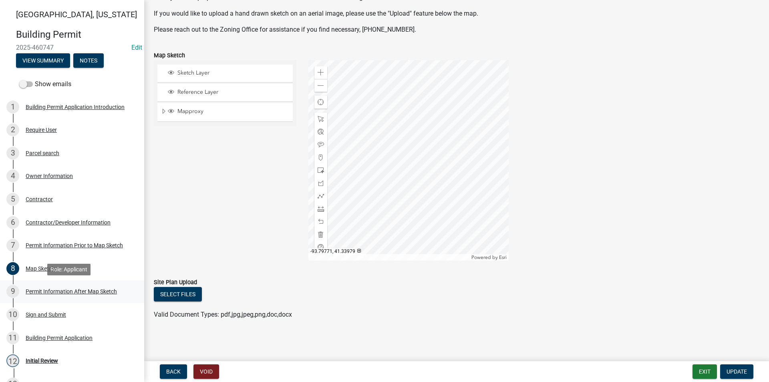
click at [61, 289] on div "Permit Information After Map Sketch" at bounding box center [71, 292] width 91 height 6
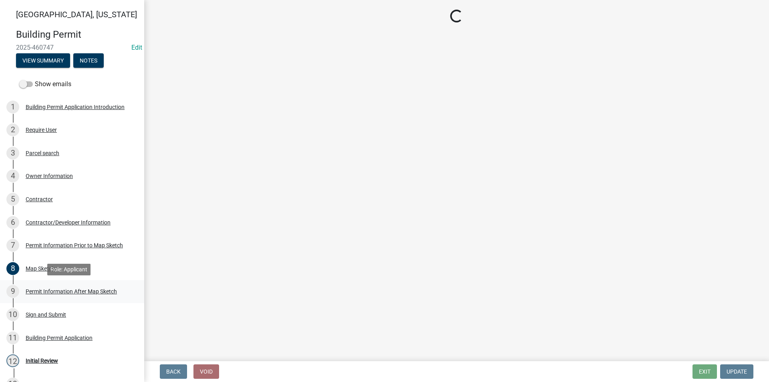
scroll to position [0, 0]
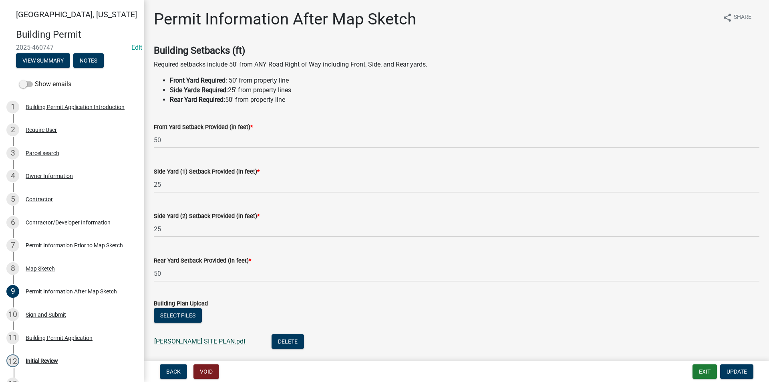
click at [196, 338] on link "MLSNA SITE PLAN.pdf" at bounding box center [200, 341] width 92 height 8
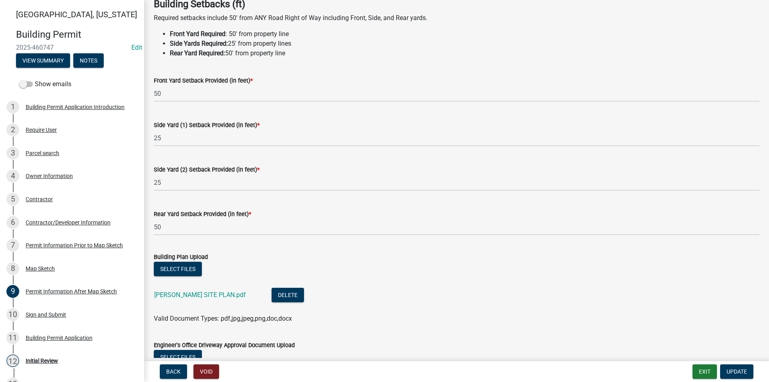
scroll to position [153, 0]
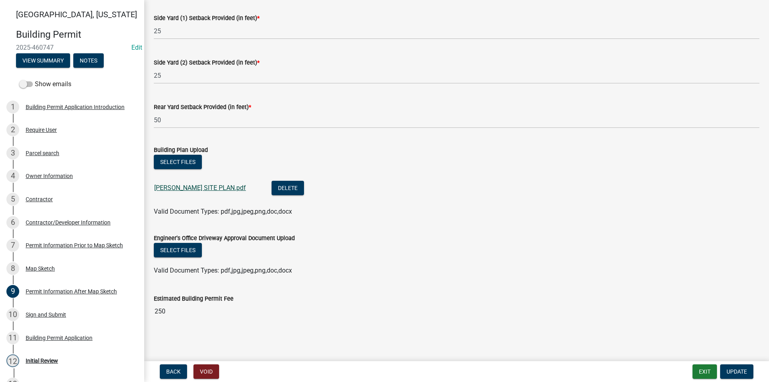
click at [192, 187] on link "MLSNA SITE PLAN.pdf" at bounding box center [200, 188] width 92 height 8
click at [272, 189] on button "Delete" at bounding box center [288, 188] width 32 height 14
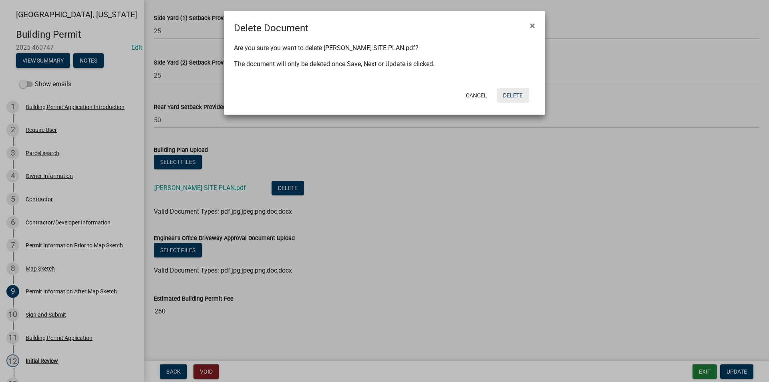
click at [519, 97] on button "Delete" at bounding box center [513, 95] width 32 height 14
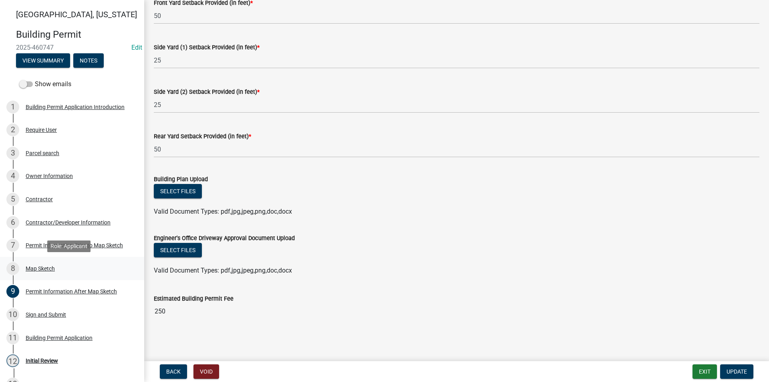
click at [40, 270] on div "Map Sketch" at bounding box center [40, 269] width 29 height 6
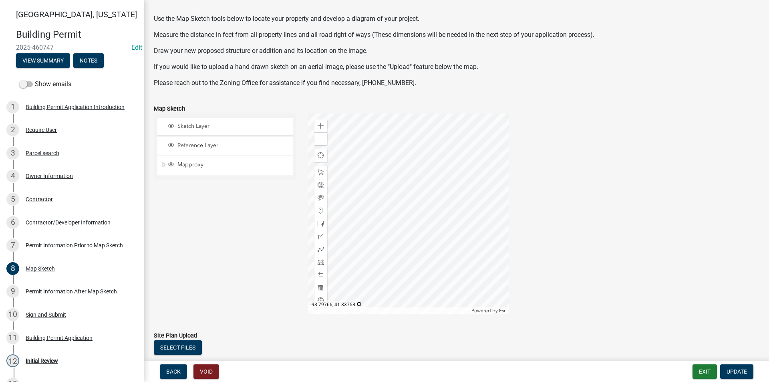
scroll to position [84, 0]
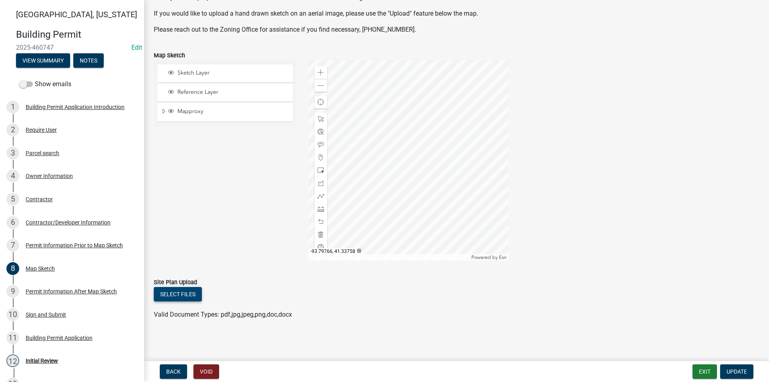
click at [181, 293] on button "Select files" at bounding box center [178, 294] width 48 height 14
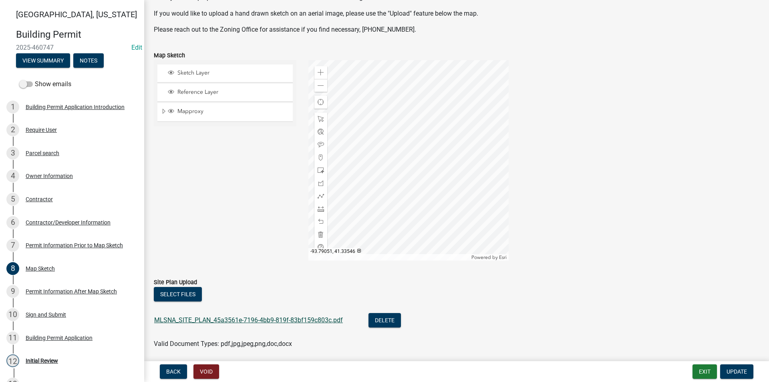
click at [257, 322] on link "MLSNA_SITE_PLAN_45a3561e-7196-4bb9-819f-83bf159c803c.pdf" at bounding box center [248, 320] width 189 height 8
click at [734, 370] on span "Update" at bounding box center [737, 371] width 20 height 6
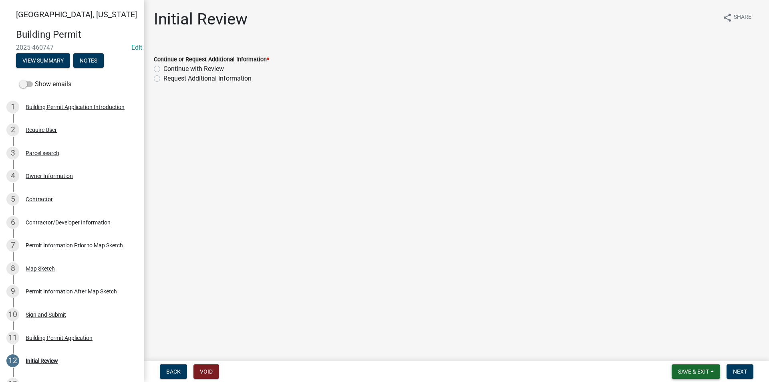
click at [694, 370] on span "Save & Exit" at bounding box center [693, 371] width 31 height 6
click at [680, 336] on button "Save" at bounding box center [688, 331] width 64 height 19
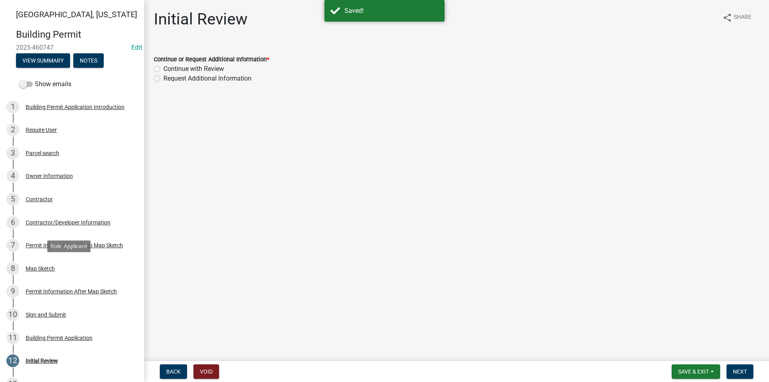
click at [47, 271] on div "Map Sketch" at bounding box center [40, 269] width 29 height 6
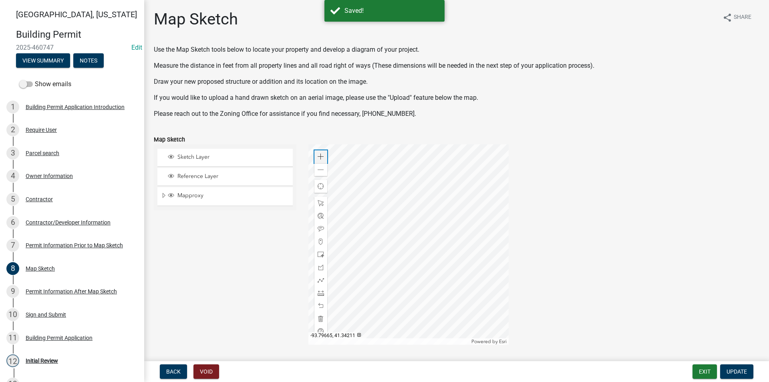
click at [318, 155] on span at bounding box center [321, 156] width 6 height 6
click at [337, 297] on div at bounding box center [409, 244] width 200 height 200
click at [370, 279] on div at bounding box center [409, 244] width 200 height 200
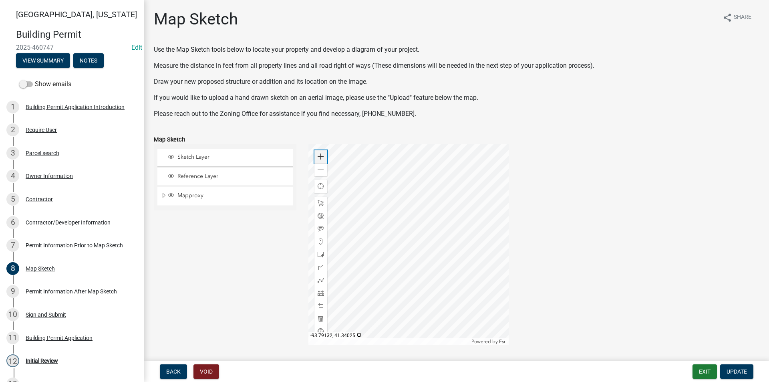
click at [323, 156] on div "Zoom in" at bounding box center [321, 156] width 13 height 13
click at [360, 222] on div at bounding box center [409, 244] width 200 height 200
click at [431, 279] on div at bounding box center [409, 244] width 200 height 200
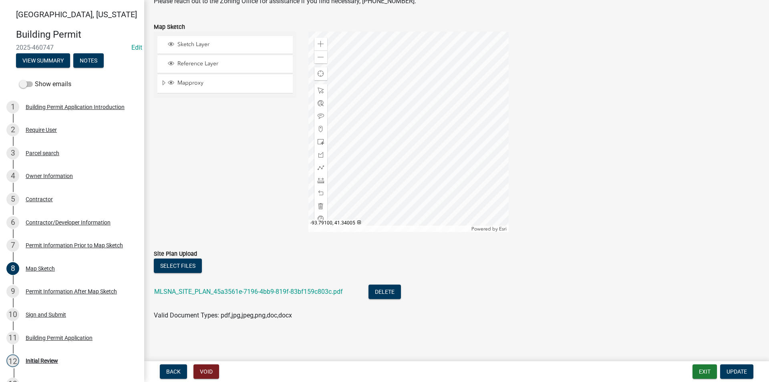
scroll to position [113, 0]
click at [209, 291] on link "MLSNA_SITE_PLAN_45a3561e-7196-4bb9-819f-83bf159c803c.pdf" at bounding box center [248, 291] width 189 height 8
click at [436, 154] on div at bounding box center [409, 131] width 200 height 200
click at [417, 147] on div at bounding box center [409, 131] width 200 height 200
click at [319, 58] on span at bounding box center [321, 56] width 6 height 6
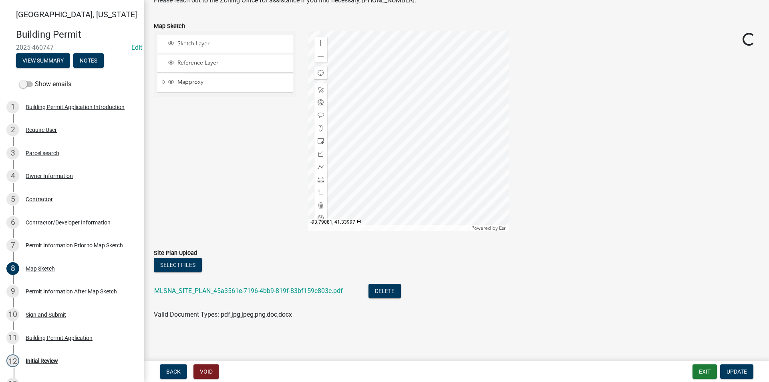
click at [388, 125] on div at bounding box center [409, 131] width 200 height 200
click at [433, 159] on div at bounding box center [409, 131] width 200 height 200
click at [460, 200] on div at bounding box center [409, 131] width 200 height 200
click at [414, 196] on div at bounding box center [409, 131] width 200 height 200
click at [423, 177] on div at bounding box center [409, 131] width 200 height 200
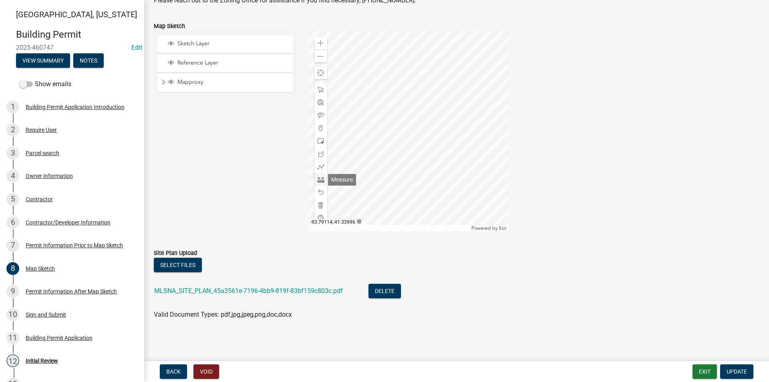
click at [318, 176] on span at bounding box center [321, 179] width 6 height 6
click at [371, 156] on div at bounding box center [409, 131] width 200 height 200
click at [380, 178] on div at bounding box center [409, 131] width 200 height 200
click at [59, 247] on div "Permit Information Prior to Map Sketch" at bounding box center [74, 245] width 97 height 6
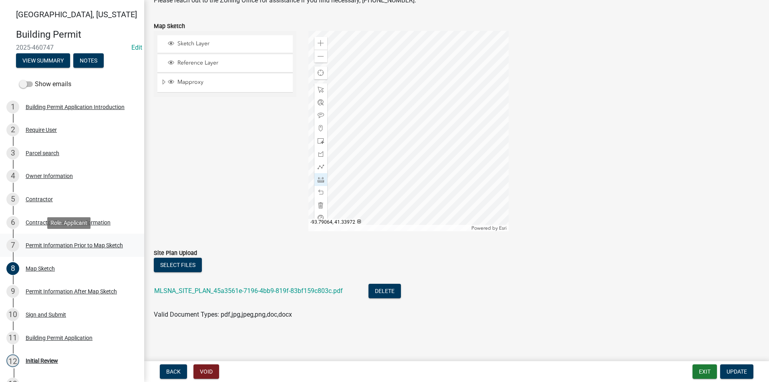
scroll to position [0, 0]
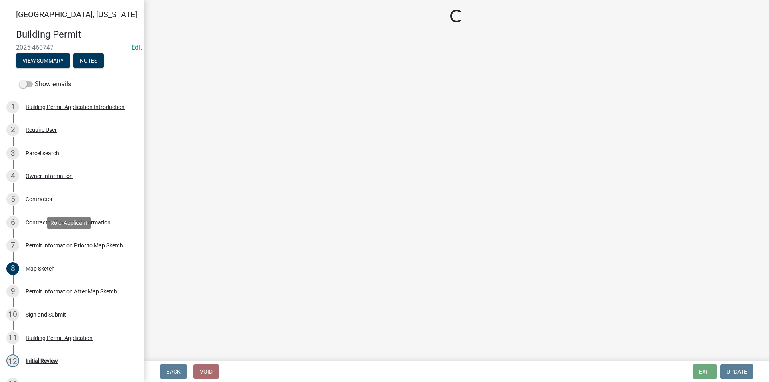
select select "6b2626da-78ea-4ec6-8513-ccc18f4ad425"
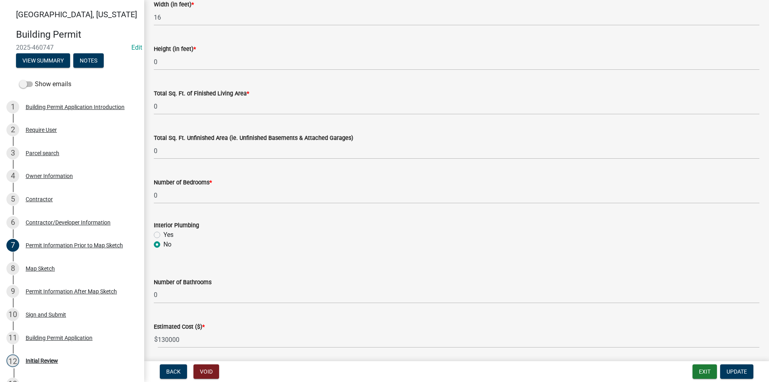
scroll to position [509, 0]
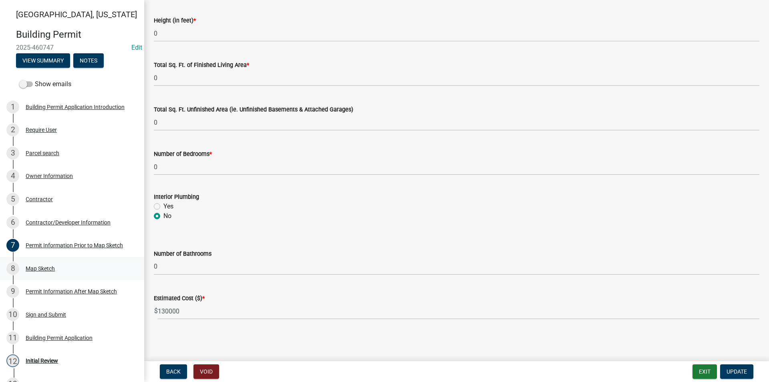
click at [43, 264] on div "8 Map Sketch" at bounding box center [68, 268] width 125 height 13
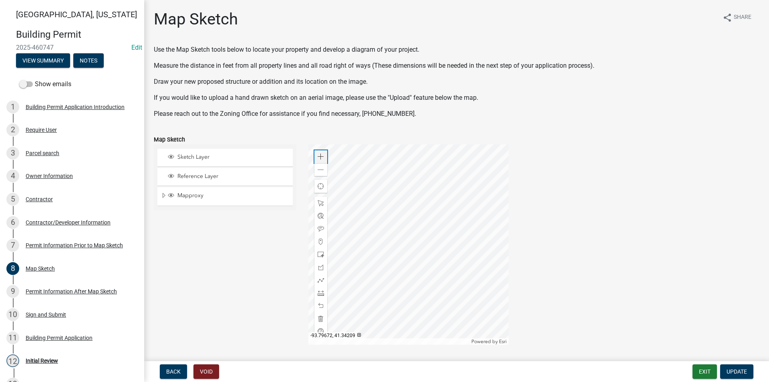
click at [323, 158] on div "Zoom in" at bounding box center [321, 156] width 13 height 13
click at [354, 268] on div at bounding box center [409, 244] width 200 height 200
click at [318, 155] on span at bounding box center [321, 156] width 6 height 6
click at [403, 242] on div at bounding box center [409, 244] width 200 height 200
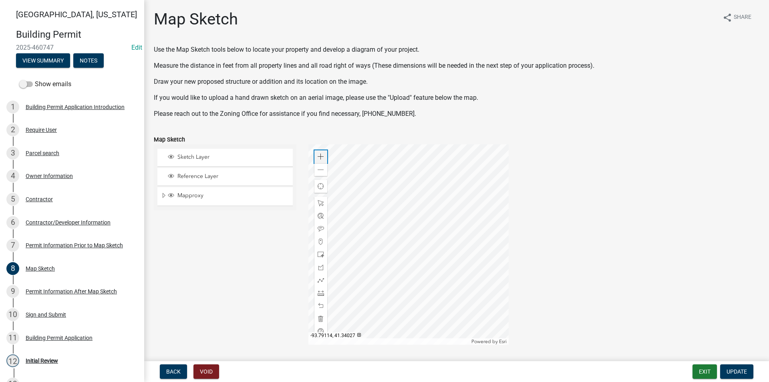
click at [322, 159] on span at bounding box center [321, 156] width 6 height 6
click at [424, 237] on div at bounding box center [409, 244] width 200 height 200
click at [321, 291] on span at bounding box center [321, 293] width 6 height 6
click at [384, 223] on div at bounding box center [409, 244] width 200 height 200
click at [384, 240] on div at bounding box center [409, 244] width 200 height 200
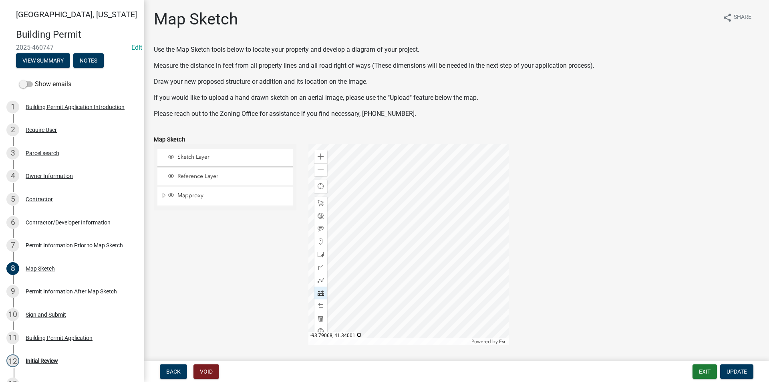
click at [428, 239] on div at bounding box center [409, 244] width 200 height 200
click at [321, 256] on span at bounding box center [321, 254] width 6 height 6
click at [321, 159] on span at bounding box center [321, 156] width 6 height 6
click at [449, 236] on div at bounding box center [409, 244] width 200 height 200
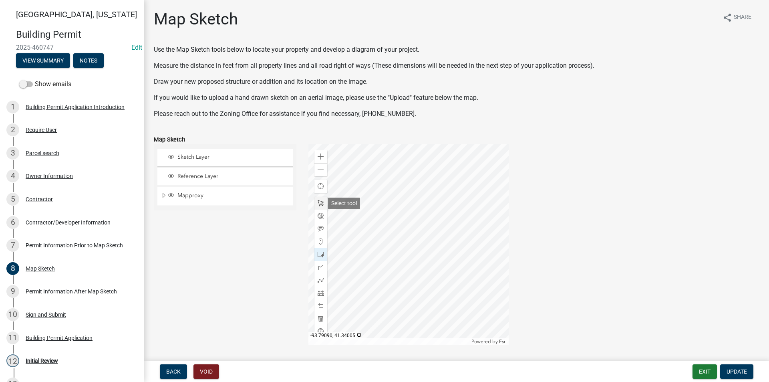
click at [321, 202] on span at bounding box center [321, 203] width 6 height 6
click at [402, 222] on div at bounding box center [409, 244] width 200 height 200
click at [434, 227] on div at bounding box center [409, 244] width 200 height 200
click at [363, 259] on div at bounding box center [409, 244] width 200 height 200
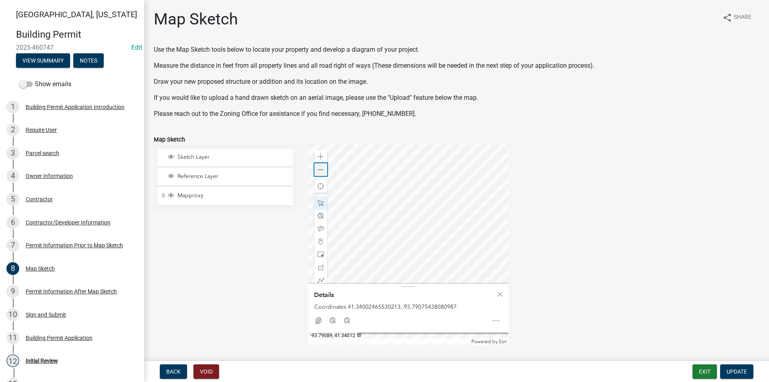
click at [318, 172] on span at bounding box center [321, 170] width 6 height 6
click at [427, 214] on div at bounding box center [409, 244] width 200 height 200
click at [403, 218] on div at bounding box center [409, 244] width 200 height 200
click at [404, 245] on div at bounding box center [409, 244] width 200 height 200
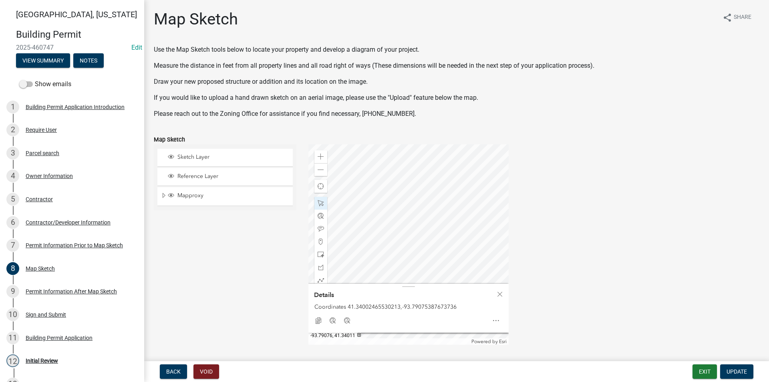
click at [407, 227] on div at bounding box center [409, 244] width 200 height 200
click at [414, 256] on div at bounding box center [409, 244] width 200 height 200
click at [318, 155] on span at bounding box center [321, 156] width 6 height 6
click at [378, 168] on div at bounding box center [409, 244] width 200 height 200
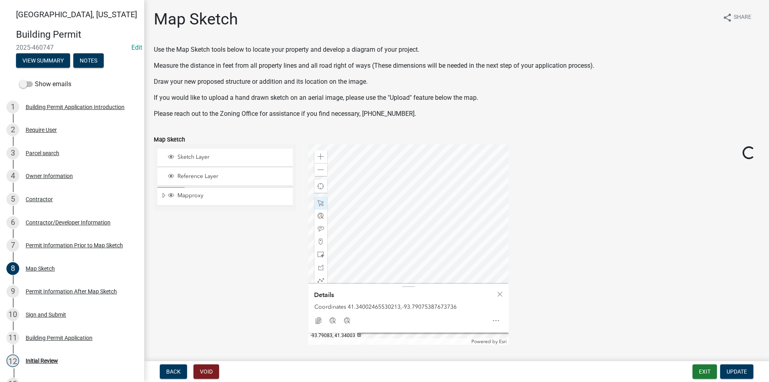
click at [362, 202] on div at bounding box center [409, 244] width 200 height 200
click at [364, 199] on div at bounding box center [409, 244] width 200 height 200
click at [407, 203] on div at bounding box center [409, 244] width 200 height 200
click at [409, 216] on div at bounding box center [409, 244] width 200 height 200
click at [413, 250] on div at bounding box center [409, 244] width 200 height 200
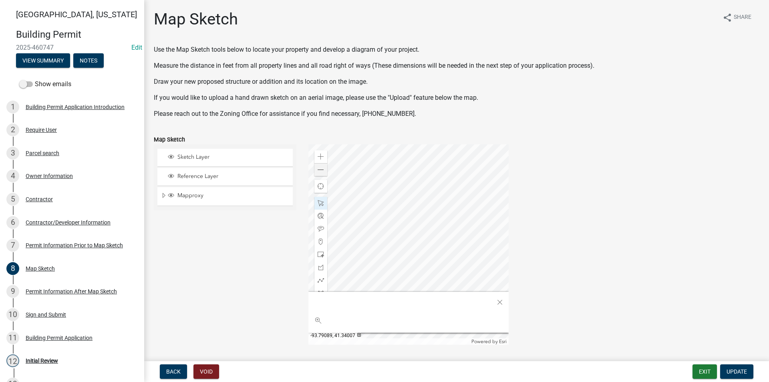
click at [312, 170] on div at bounding box center [409, 244] width 200 height 200
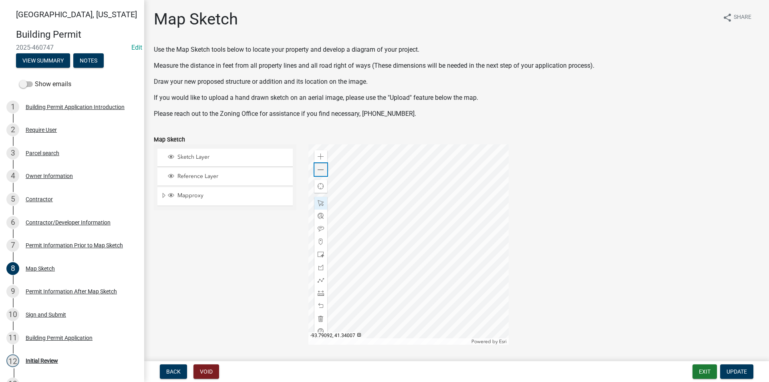
click at [318, 170] on span at bounding box center [321, 170] width 6 height 6
click at [319, 156] on span at bounding box center [321, 156] width 6 height 6
click at [318, 293] on span at bounding box center [321, 293] width 6 height 6
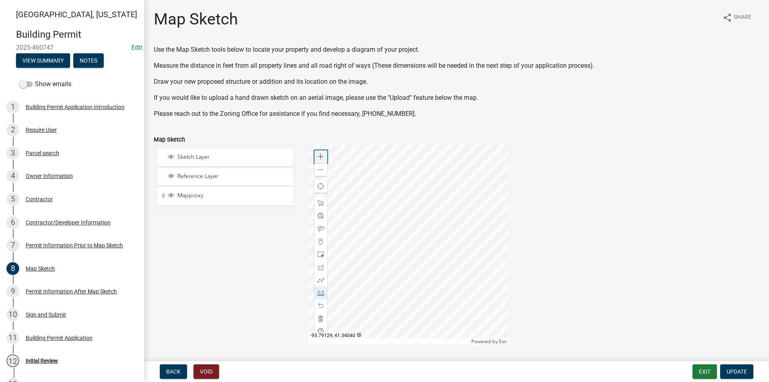
click at [321, 159] on span at bounding box center [321, 156] width 6 height 6
click at [436, 257] on div at bounding box center [409, 244] width 200 height 200
click at [398, 253] on div at bounding box center [409, 244] width 200 height 200
click at [464, 255] on div at bounding box center [409, 244] width 200 height 200
click at [481, 256] on div at bounding box center [409, 244] width 200 height 200
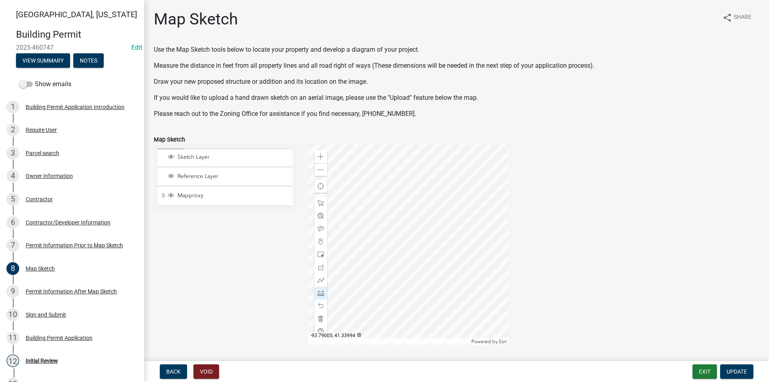
click at [481, 256] on div at bounding box center [409, 244] width 200 height 200
click at [487, 282] on div at bounding box center [409, 244] width 200 height 200
click at [318, 157] on span at bounding box center [321, 156] width 6 height 6
click at [421, 207] on div at bounding box center [409, 244] width 200 height 200
click at [324, 174] on div "Zoom out" at bounding box center [321, 169] width 13 height 13
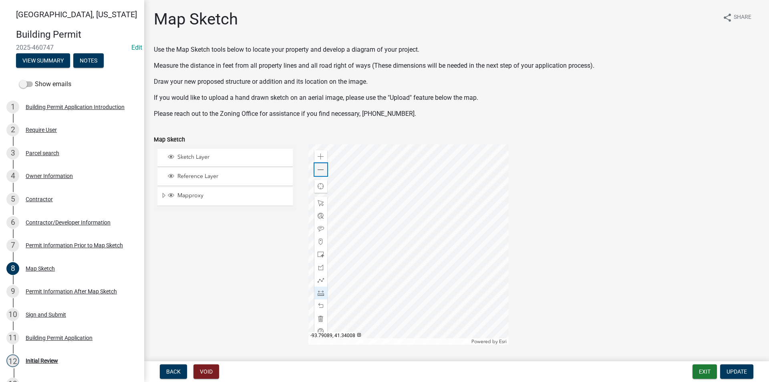
click at [324, 174] on div "Zoom out" at bounding box center [321, 169] width 13 height 13
click at [414, 230] on div at bounding box center [409, 244] width 200 height 200
click at [412, 148] on div at bounding box center [409, 244] width 200 height 200
click at [318, 155] on span at bounding box center [321, 156] width 6 height 6
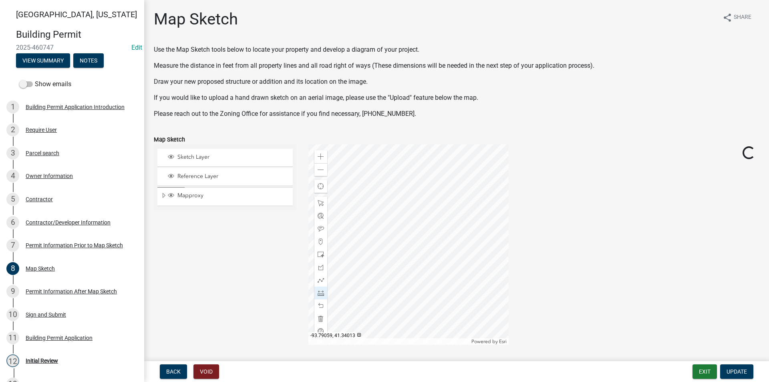
click at [445, 171] on div at bounding box center [409, 244] width 200 height 200
click at [386, 215] on div at bounding box center [409, 244] width 200 height 200
click at [319, 172] on span at bounding box center [321, 170] width 6 height 6
click at [447, 224] on div at bounding box center [409, 244] width 200 height 200
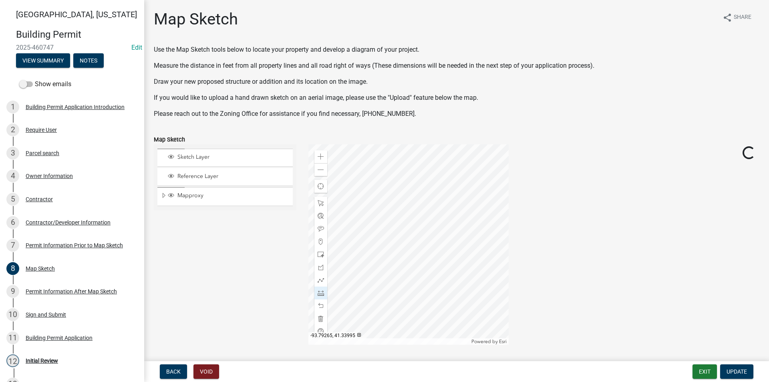
click at [460, 215] on div at bounding box center [409, 244] width 200 height 200
click at [464, 223] on div at bounding box center [409, 244] width 200 height 200
click at [407, 226] on div at bounding box center [409, 244] width 200 height 200
click at [339, 235] on div at bounding box center [409, 244] width 200 height 200
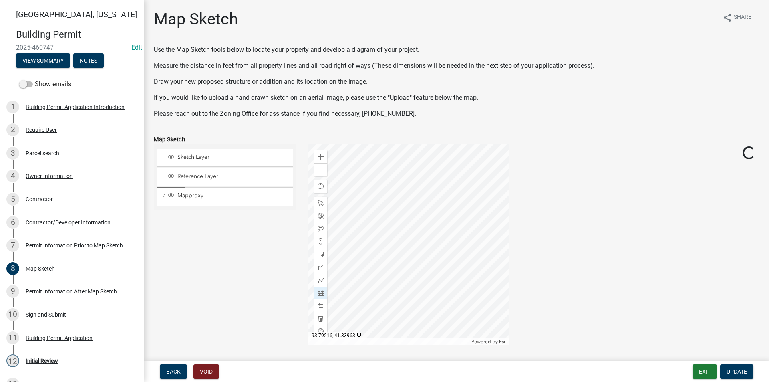
click at [359, 236] on div at bounding box center [409, 244] width 200 height 200
click at [321, 155] on span at bounding box center [321, 156] width 6 height 6
click at [367, 230] on div at bounding box center [409, 244] width 200 height 200
click at [318, 155] on span at bounding box center [321, 156] width 6 height 6
click at [421, 242] on div at bounding box center [409, 244] width 200 height 200
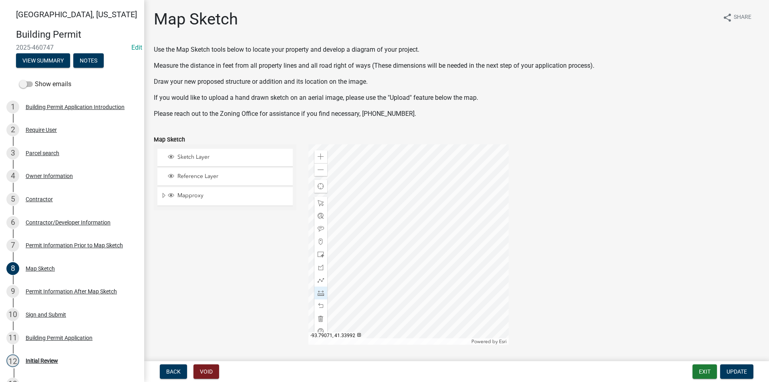
click at [414, 206] on div at bounding box center [409, 244] width 200 height 200
click at [323, 172] on div "Zoom out" at bounding box center [321, 169] width 13 height 13
click at [413, 167] on div at bounding box center [409, 244] width 200 height 200
click at [426, 184] on div at bounding box center [409, 244] width 200 height 200
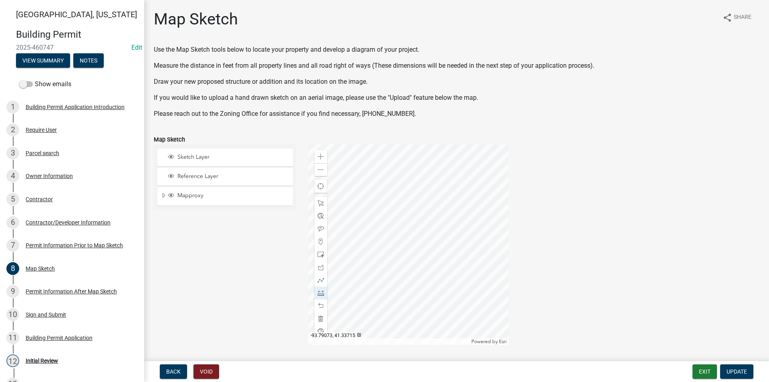
click at [423, 271] on div at bounding box center [409, 244] width 200 height 200
click at [443, 306] on div at bounding box center [409, 244] width 200 height 200
click at [460, 294] on div at bounding box center [409, 244] width 200 height 200
click at [489, 232] on div at bounding box center [409, 244] width 200 height 200
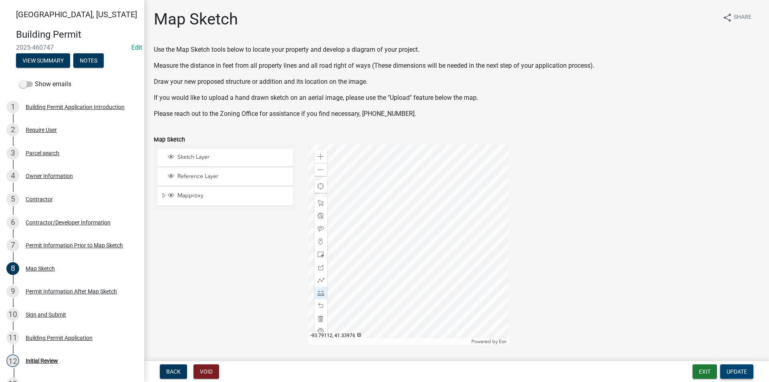
click at [741, 368] on span "Update" at bounding box center [737, 371] width 20 height 6
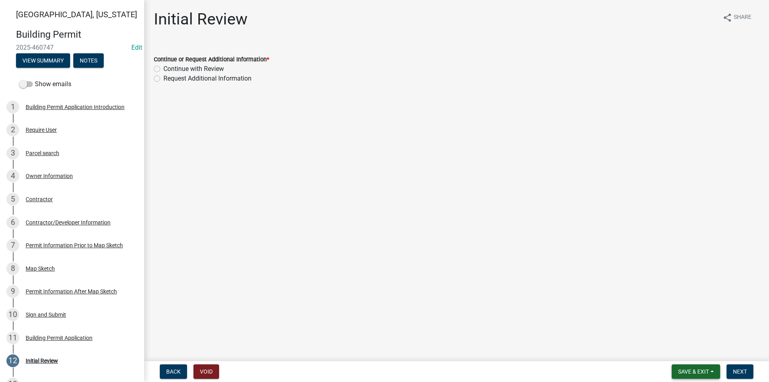
click at [695, 372] on span "Save & Exit" at bounding box center [693, 371] width 31 height 6
click at [676, 337] on button "Save" at bounding box center [688, 331] width 64 height 19
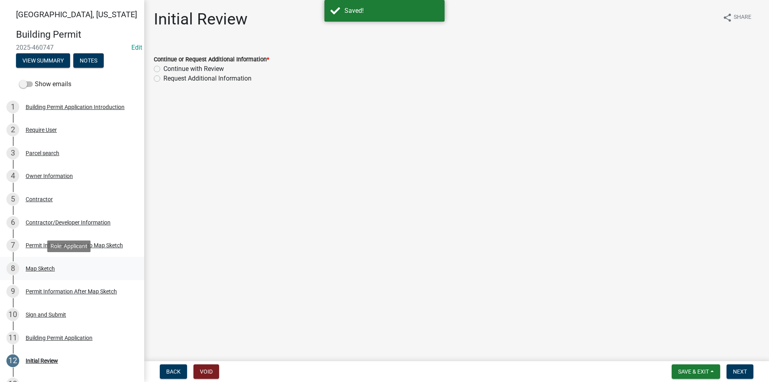
click at [44, 271] on div "Map Sketch" at bounding box center [40, 269] width 29 height 6
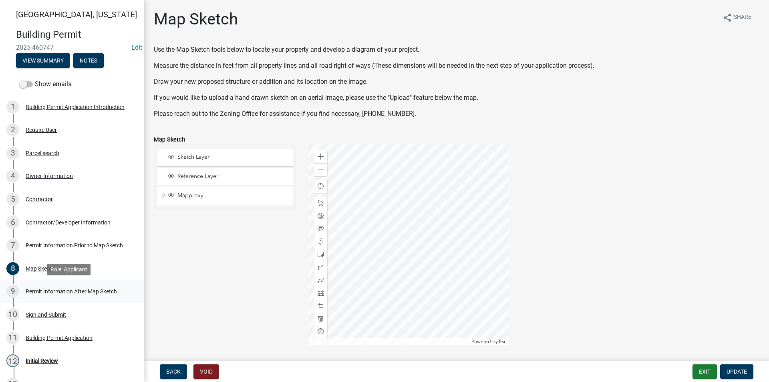
click at [35, 292] on div "Permit Information After Map Sketch" at bounding box center [71, 292] width 91 height 6
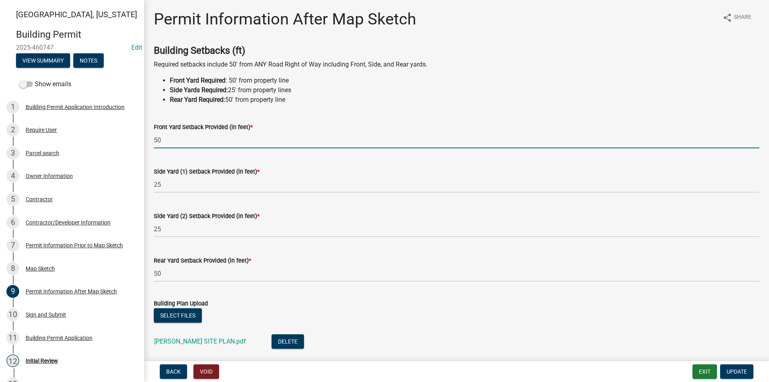
drag, startPoint x: 157, startPoint y: 139, endPoint x: 144, endPoint y: 137, distance: 12.5
click at [144, 137] on div "Permit Information After Map Sketch share Share Building Setbacks (ft) Required…" at bounding box center [456, 249] width 625 height 478
type input "263"
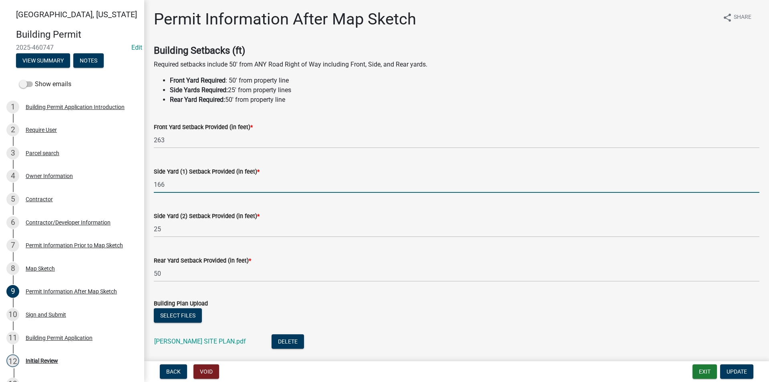
type input "166"
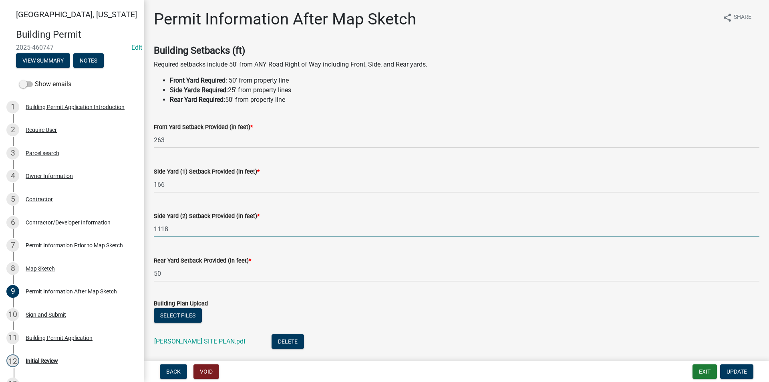
type input "1118"
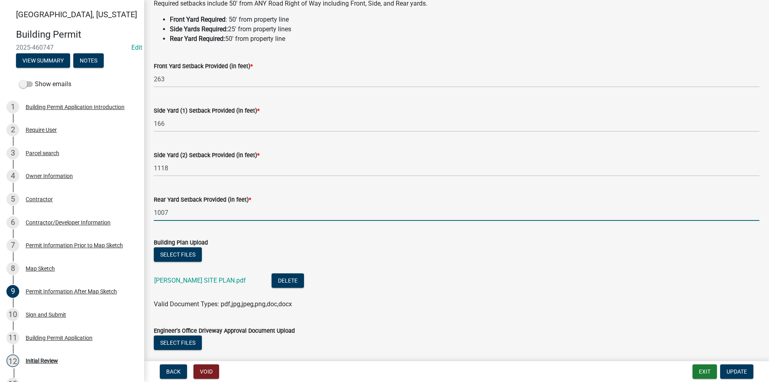
scroll to position [80, 0]
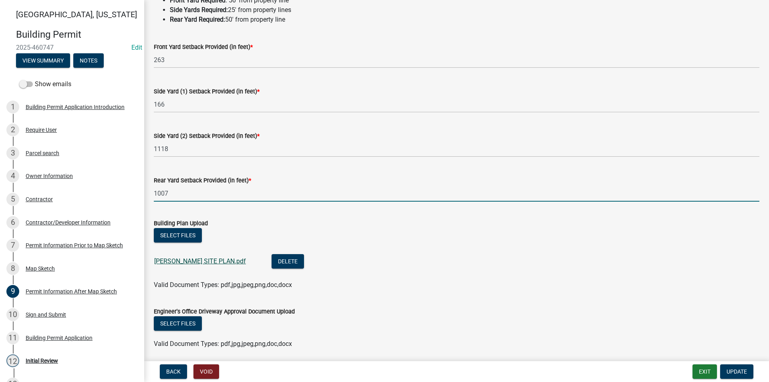
type input "1007"
click at [198, 263] on link "MLSNA SITE PLAN.pdf" at bounding box center [200, 261] width 92 height 8
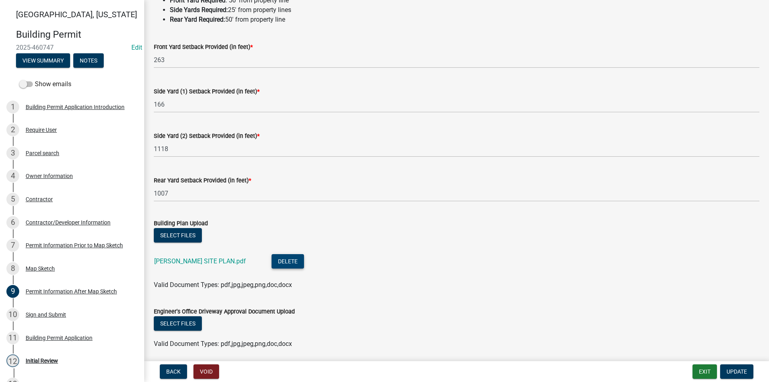
click at [272, 261] on button "Delete" at bounding box center [288, 261] width 32 height 14
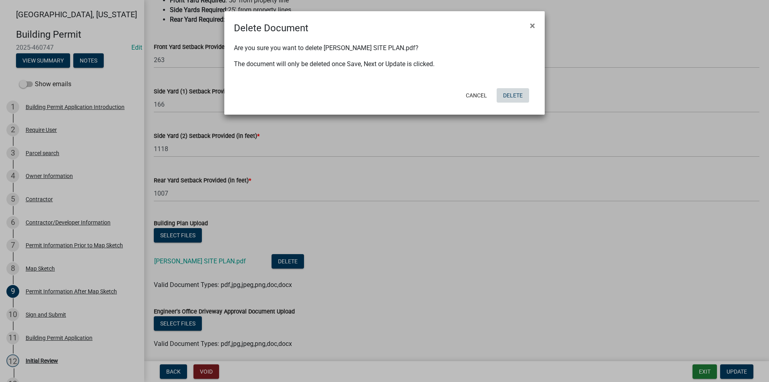
click at [509, 90] on button "Delete" at bounding box center [513, 95] width 32 height 14
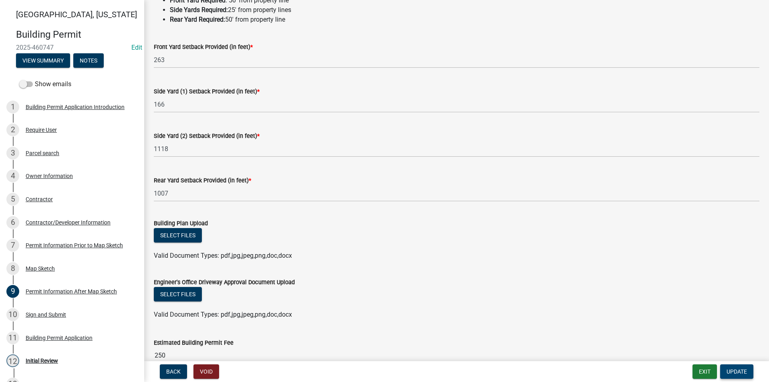
click at [737, 372] on span "Update" at bounding box center [737, 371] width 20 height 6
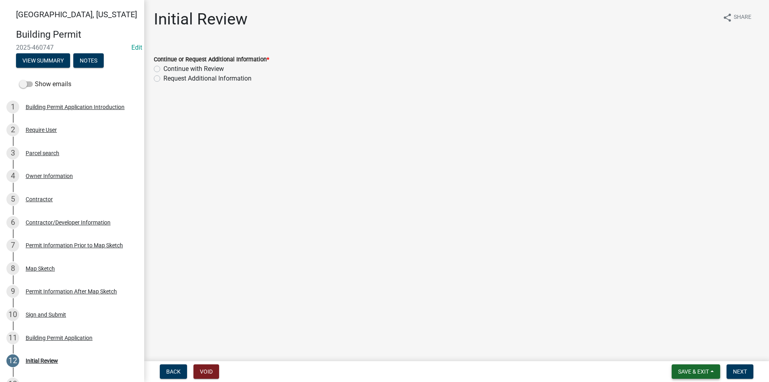
click at [701, 371] on span "Save & Exit" at bounding box center [693, 371] width 31 height 6
click at [685, 327] on button "Save" at bounding box center [688, 331] width 64 height 19
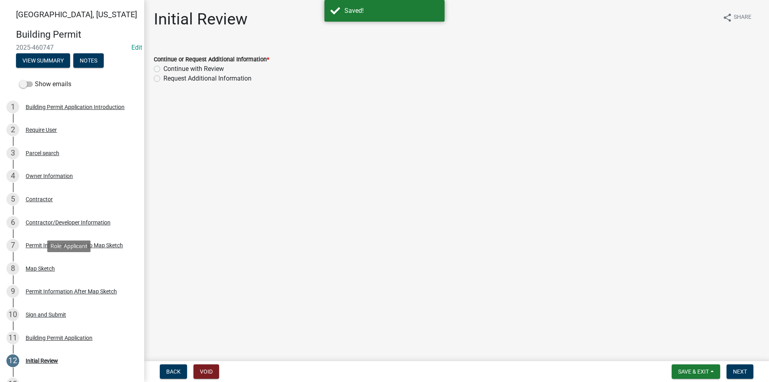
click at [59, 267] on div "8 Map Sketch" at bounding box center [68, 268] width 125 height 13
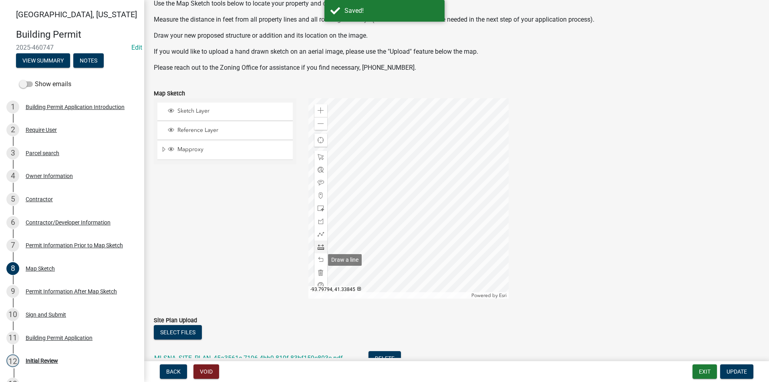
scroll to position [113, 0]
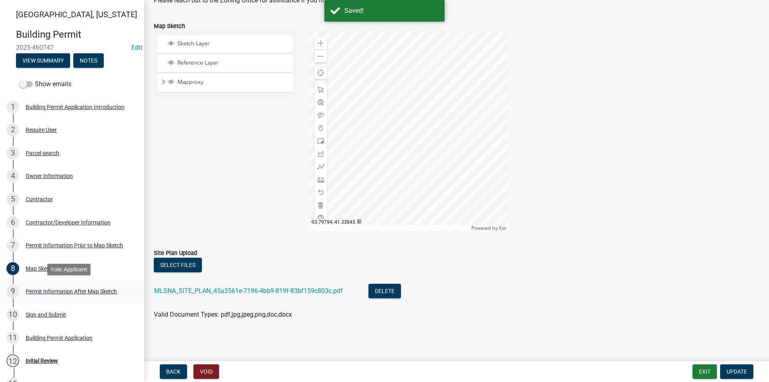
click at [34, 292] on div "Permit Information After Map Sketch" at bounding box center [71, 292] width 91 height 6
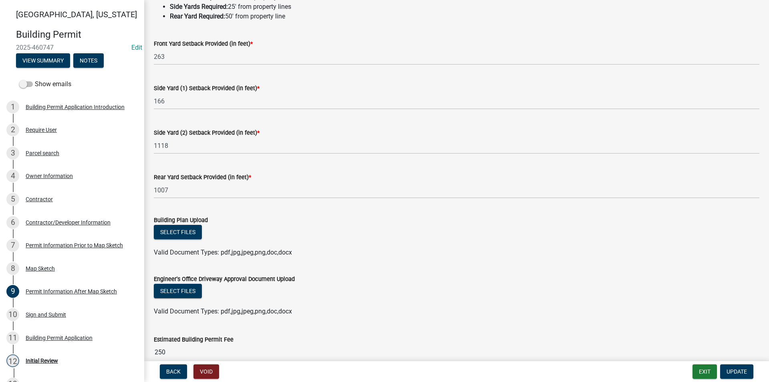
scroll to position [120, 0]
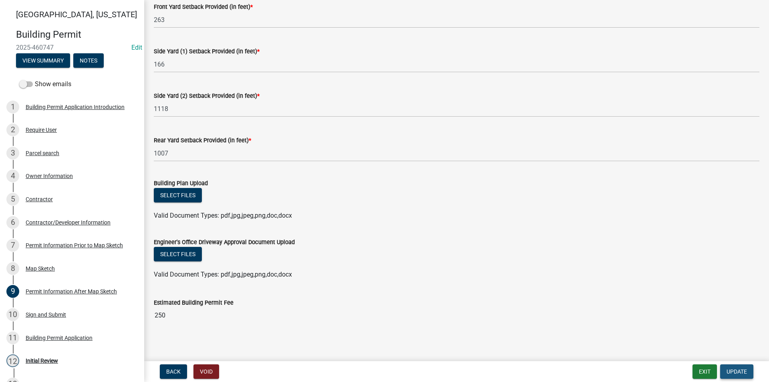
click at [735, 369] on span "Update" at bounding box center [737, 371] width 20 height 6
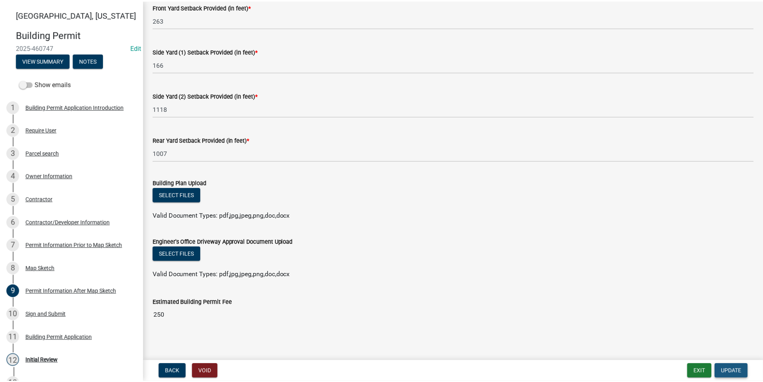
scroll to position [0, 0]
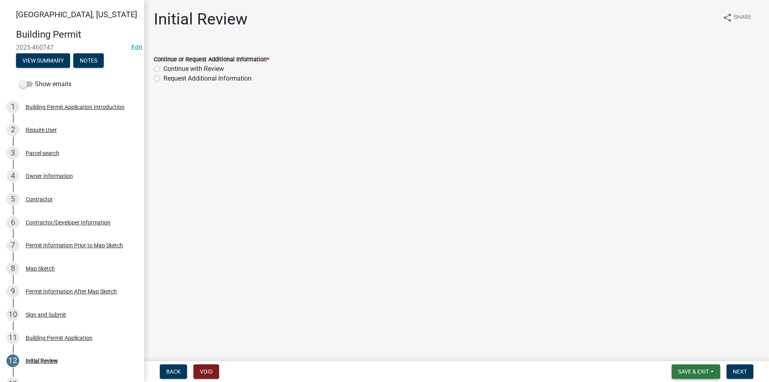
click at [696, 370] on span "Save & Exit" at bounding box center [693, 371] width 31 height 6
click at [678, 352] on button "Save & Exit" at bounding box center [688, 350] width 64 height 19
click at [50, 156] on div "Parcel search" at bounding box center [43, 153] width 34 height 6
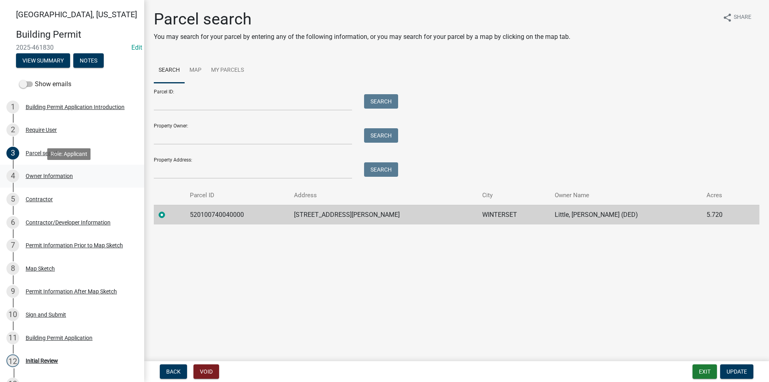
click at [46, 178] on div "Owner Information" at bounding box center [49, 176] width 47 height 6
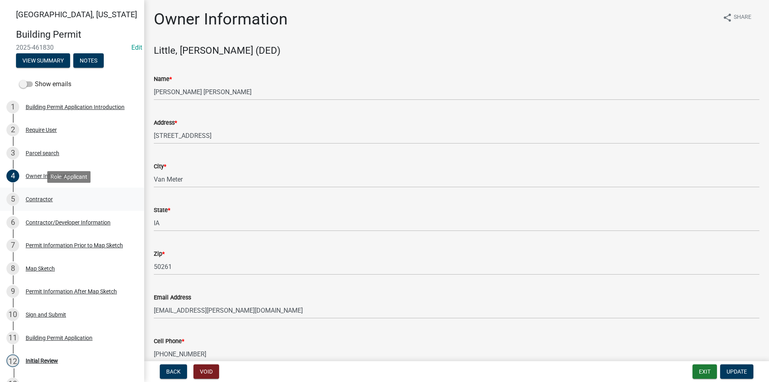
click at [49, 200] on div "Contractor" at bounding box center [39, 199] width 27 height 6
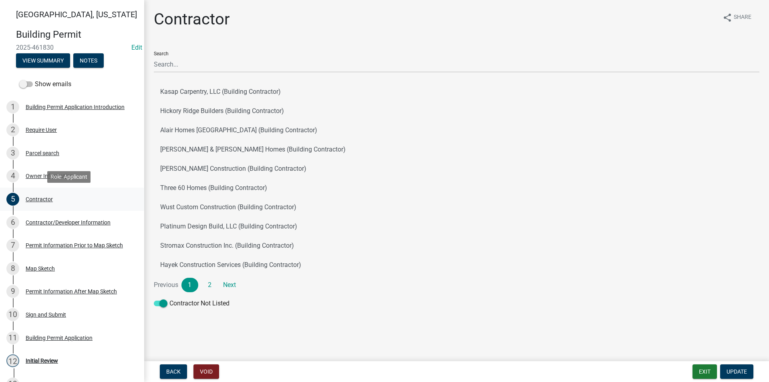
click at [48, 210] on link "5 Contractor" at bounding box center [72, 199] width 144 height 23
click at [47, 224] on div "Contractor/Developer Information" at bounding box center [68, 223] width 85 height 6
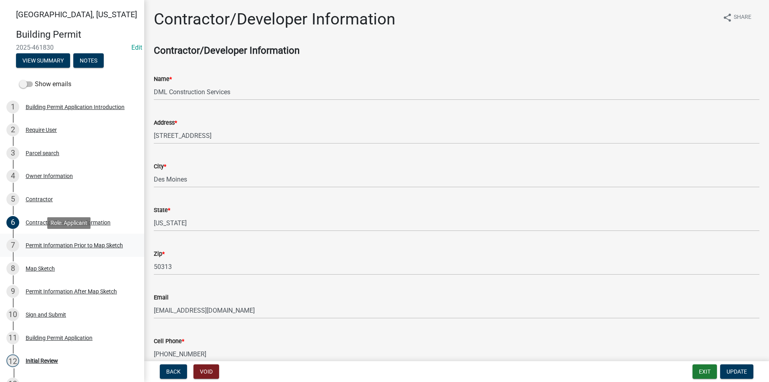
click at [53, 241] on div "7 Permit Information Prior to Map Sketch" at bounding box center [68, 245] width 125 height 13
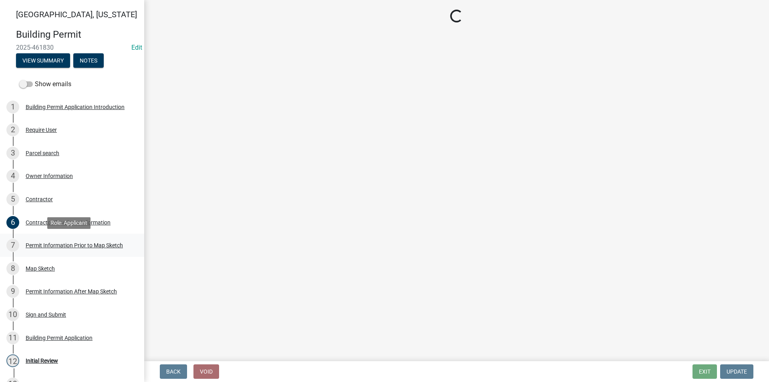
select select "a084ace3-cc4d-4a19-ba90-9713ee32dfc0"
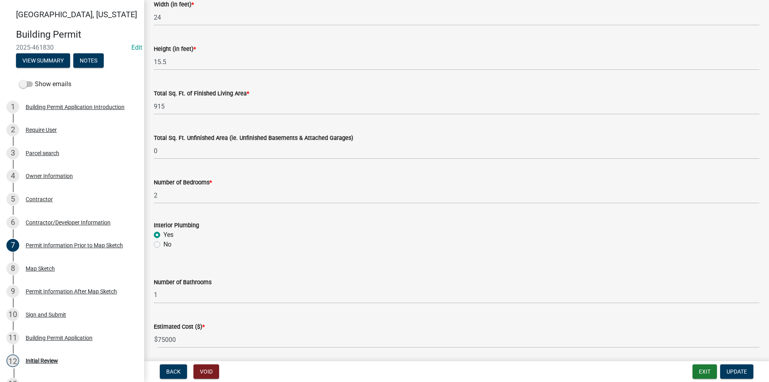
scroll to position [509, 0]
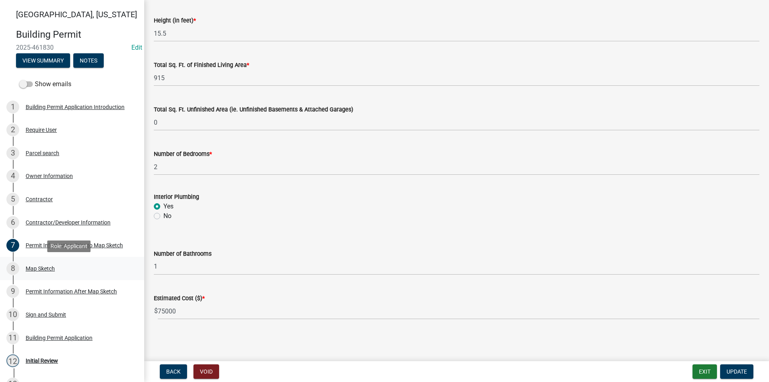
click at [42, 272] on div "8 Map Sketch" at bounding box center [68, 268] width 125 height 13
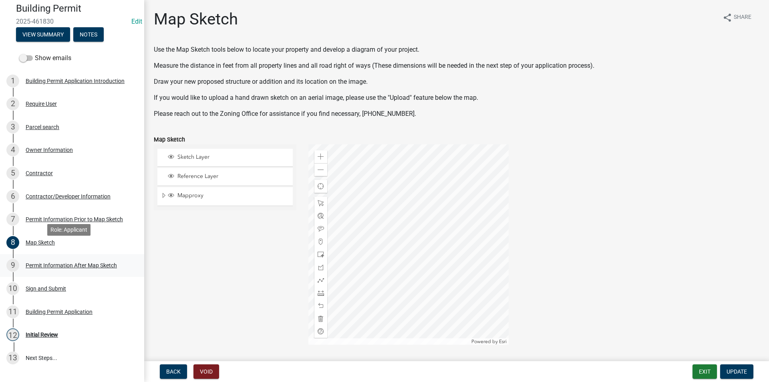
scroll to position [40, 0]
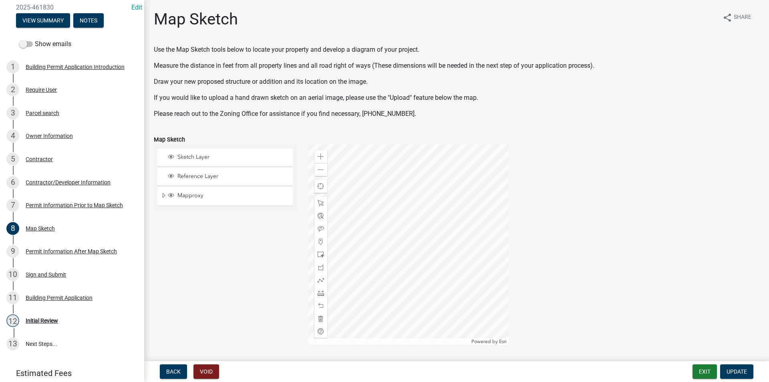
click at [59, 249] on div "Permit Information After Map Sketch" at bounding box center [71, 251] width 91 height 6
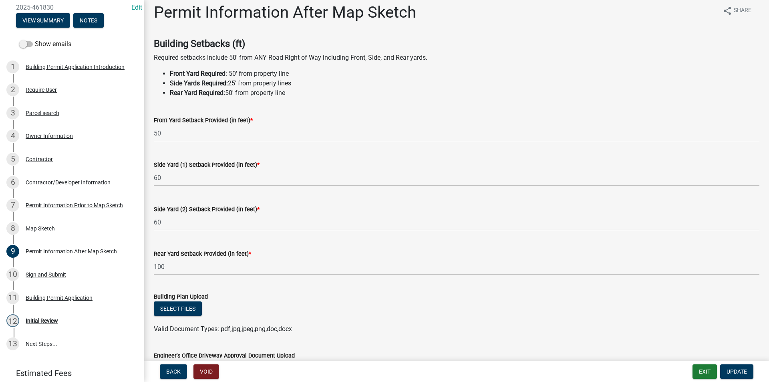
scroll to position [4, 0]
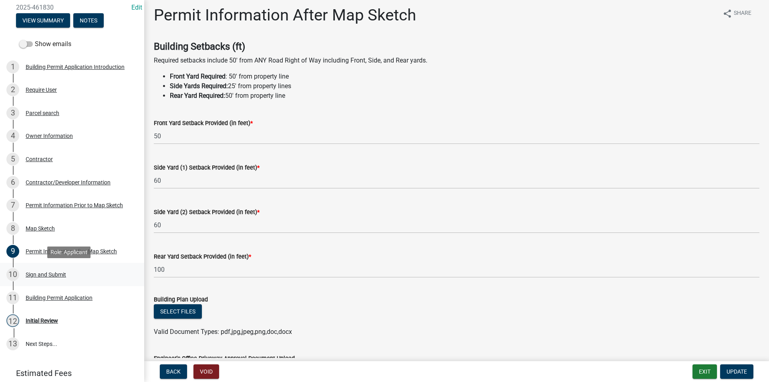
click at [52, 284] on link "10 Sign and Submit" at bounding box center [72, 274] width 144 height 23
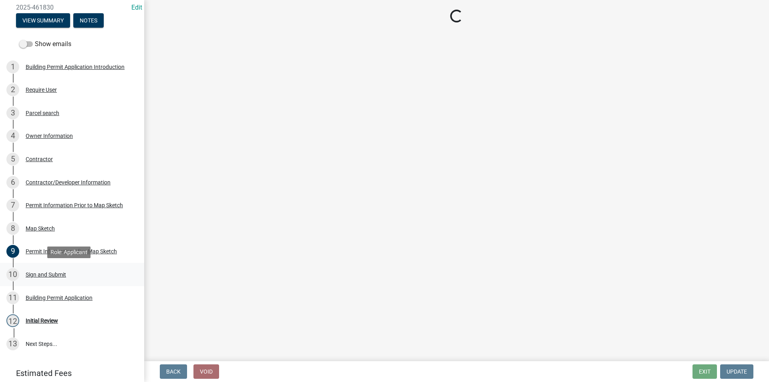
scroll to position [0, 0]
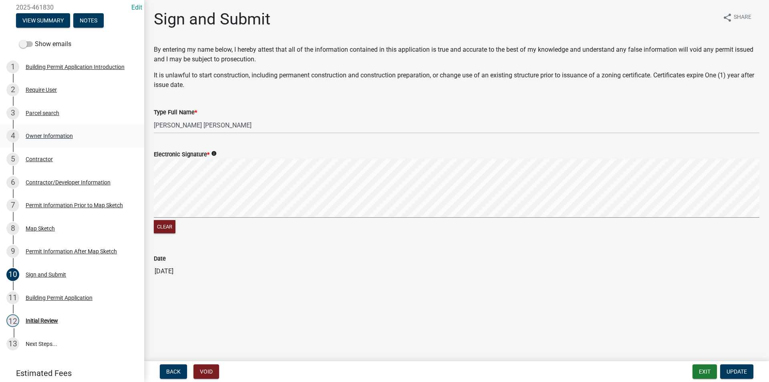
click at [48, 131] on div "4 Owner Information" at bounding box center [68, 135] width 125 height 13
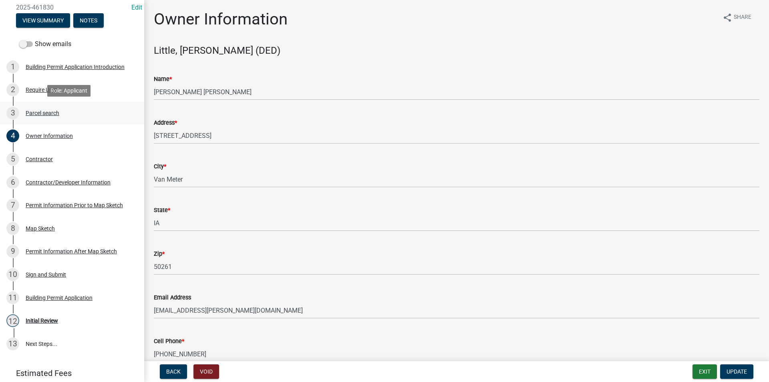
click at [41, 113] on div "Parcel search" at bounding box center [43, 113] width 34 height 6
